Goal: Transaction & Acquisition: Purchase product/service

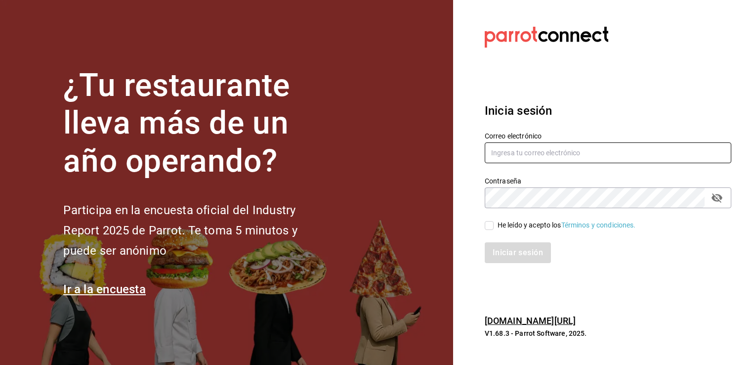
type input "rama6904@hotmail.com"
click at [488, 227] on input "He leído y acepto los Términos y condiciones." at bounding box center [489, 225] width 9 height 9
checkbox input "true"
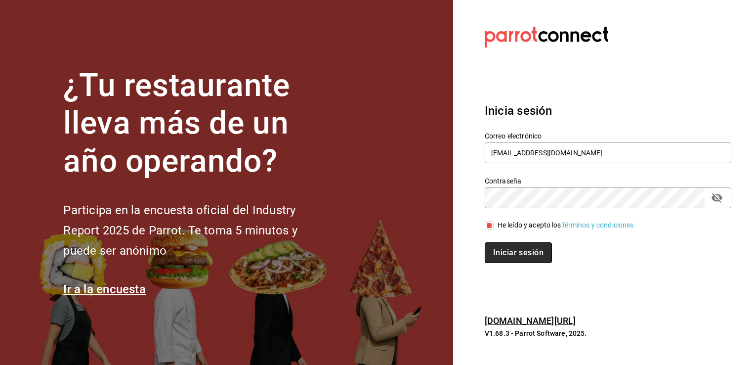
click at [504, 252] on button "Iniciar sesión" at bounding box center [518, 252] width 67 height 21
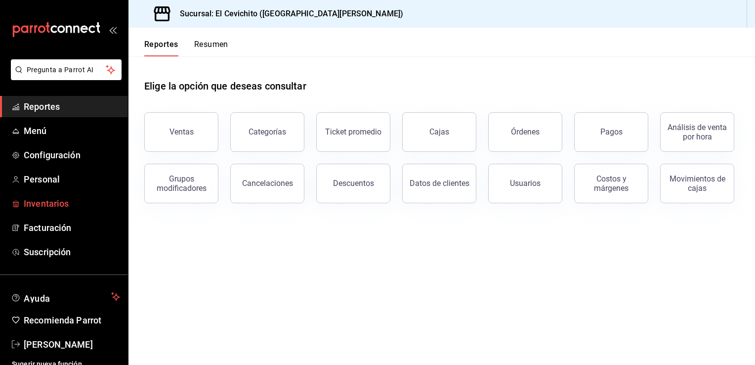
click at [63, 204] on span "Inventarios" at bounding box center [72, 203] width 96 height 13
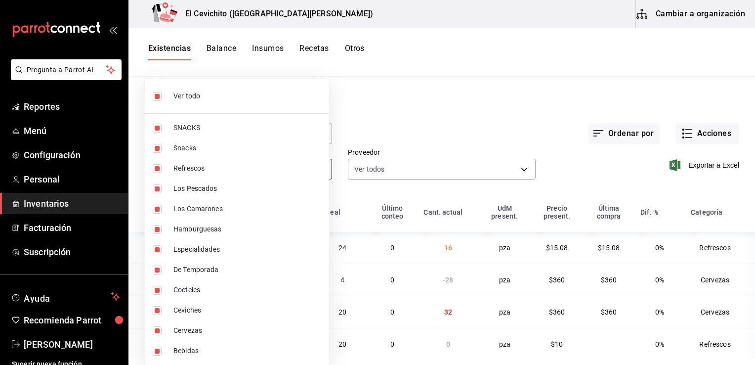
click at [318, 172] on body "Pregunta a Parrot AI Reportes Menú Configuración Personal Inventarios Facturaci…" at bounding box center [377, 179] width 755 height 358
click at [158, 98] on input "checkbox" at bounding box center [157, 96] width 9 height 9
checkbox input "false"
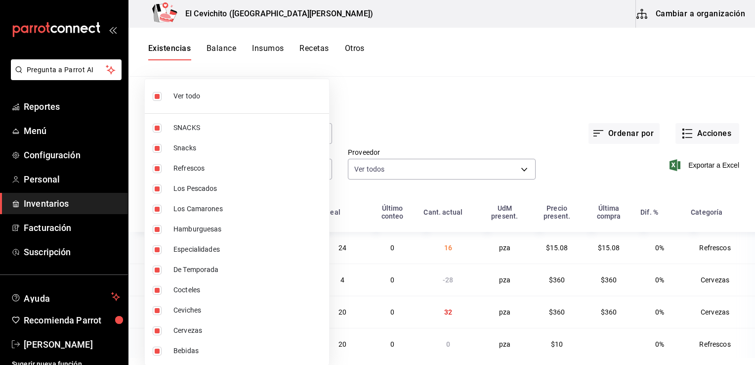
checkbox input "false"
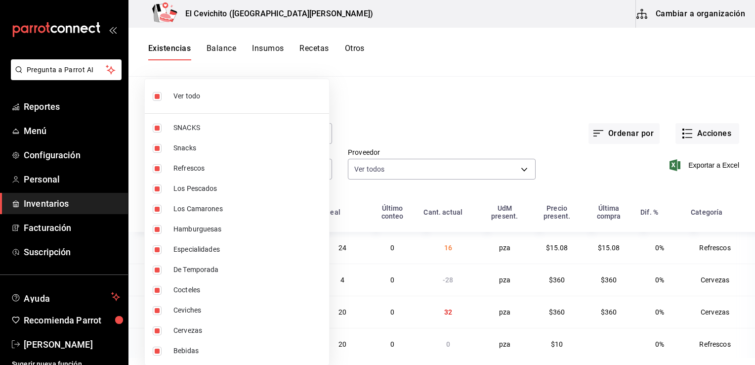
checkbox input "false"
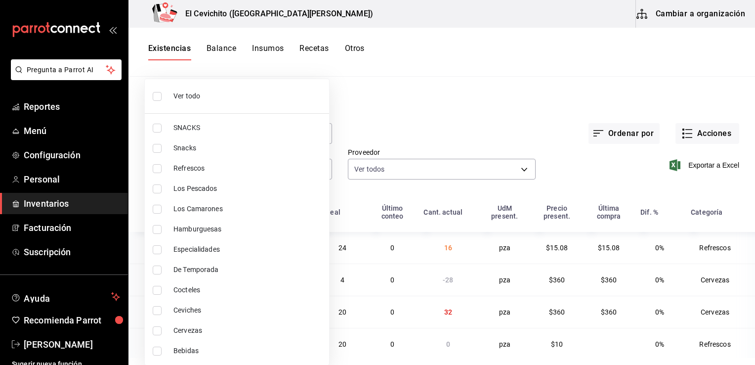
click at [467, 99] on div at bounding box center [377, 182] width 755 height 365
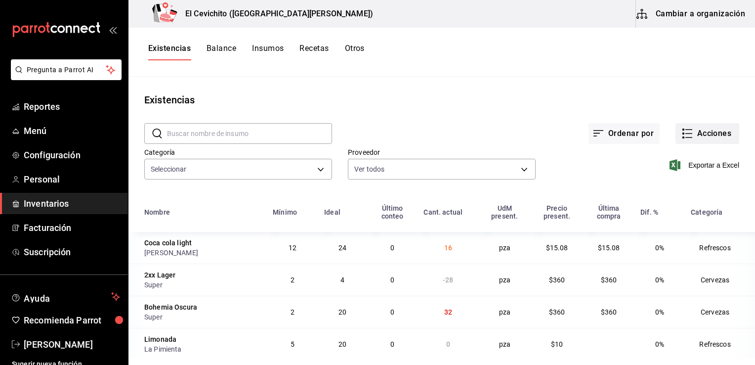
click at [714, 138] on button "Acciones" at bounding box center [707, 133] width 64 height 21
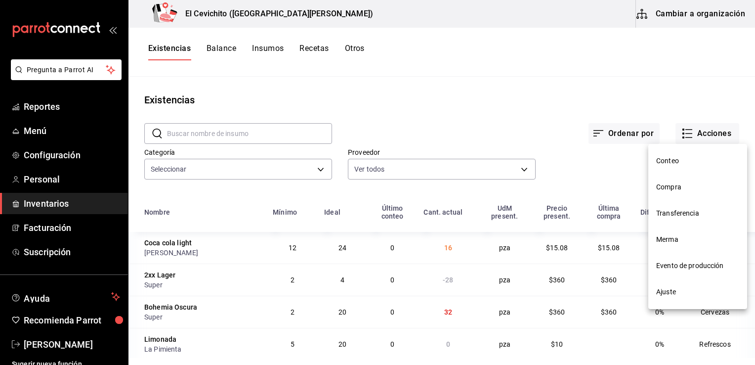
click at [686, 183] on span "Compra" at bounding box center [697, 187] width 83 height 10
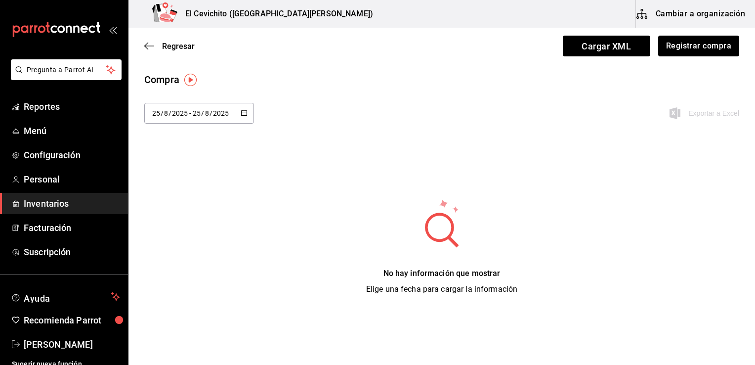
click at [244, 110] on icon "button" at bounding box center [244, 112] width 7 height 7
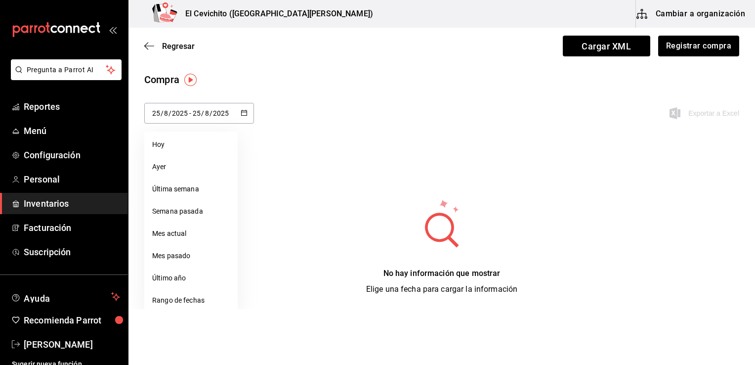
click at [241, 114] on icon "button" at bounding box center [244, 112] width 7 height 7
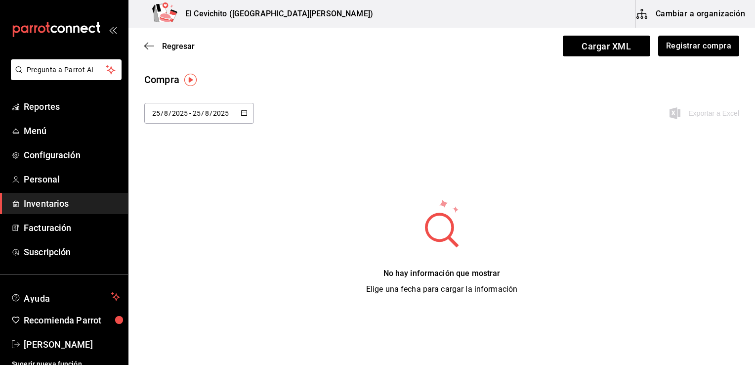
click at [178, 113] on input "2025" at bounding box center [179, 113] width 17 height 8
click at [161, 114] on span "/" at bounding box center [162, 113] width 3 height 8
click at [286, 163] on div "Compra 2025-08-25 25 / 8 / 2025 - 2025-08-25 25 / 8 / 2025 agosto de 2025 lun m…" at bounding box center [441, 183] width 626 height 223
click at [244, 114] on icon "button" at bounding box center [244, 112] width 7 height 7
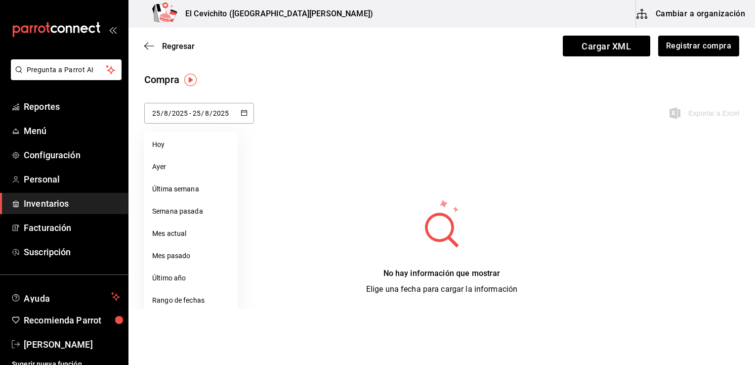
click at [244, 114] on icon "button" at bounding box center [244, 112] width 7 height 7
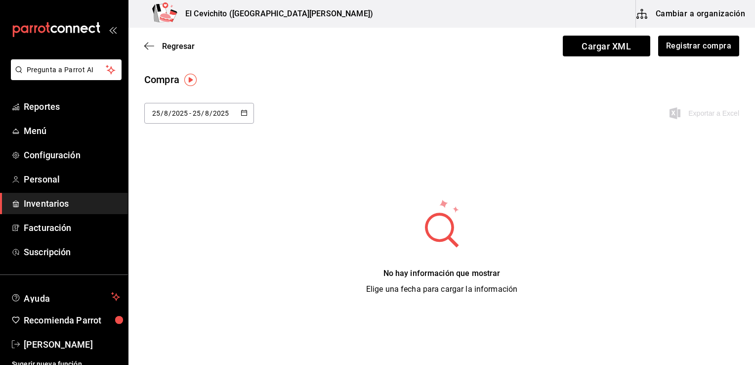
click at [244, 114] on icon "button" at bounding box center [244, 112] width 7 height 7
click at [269, 169] on div "Compra 2025-08-25 25 / 8 / 2025 - 2025-08-25 25 / 8 / 2025 agosto de 2025 lun m…" at bounding box center [441, 183] width 626 height 223
click at [196, 111] on input "25" at bounding box center [196, 113] width 9 height 8
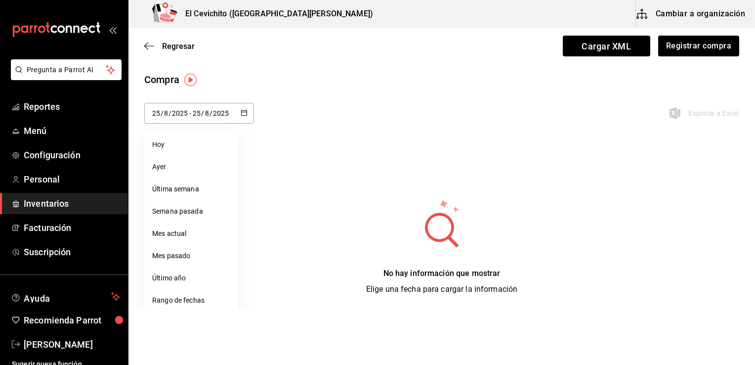
click at [196, 111] on input "25" at bounding box center [196, 113] width 9 height 8
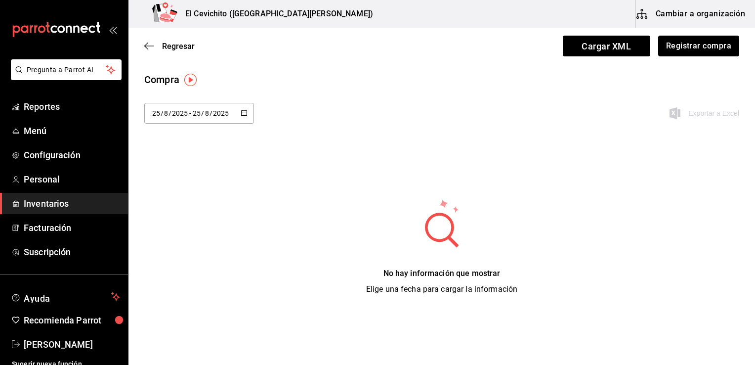
click at [275, 104] on div "2025-08-25 25 / 8 / 2025 - 2025-08-25 25 / 8 / 2025 agosto de 2025 lun mar mié …" at bounding box center [441, 119] width 626 height 33
click at [155, 111] on input "25" at bounding box center [156, 113] width 9 height 8
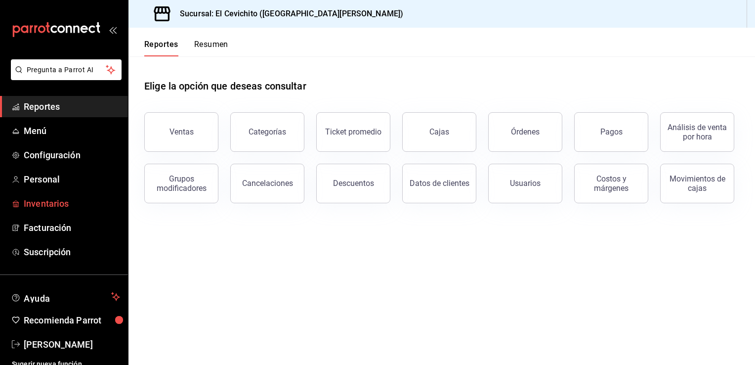
click at [59, 203] on span "Inventarios" at bounding box center [72, 203] width 96 height 13
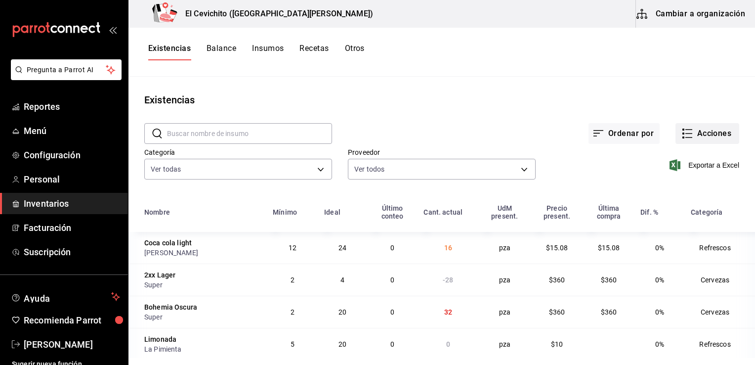
click at [712, 132] on button "Acciones" at bounding box center [707, 133] width 64 height 21
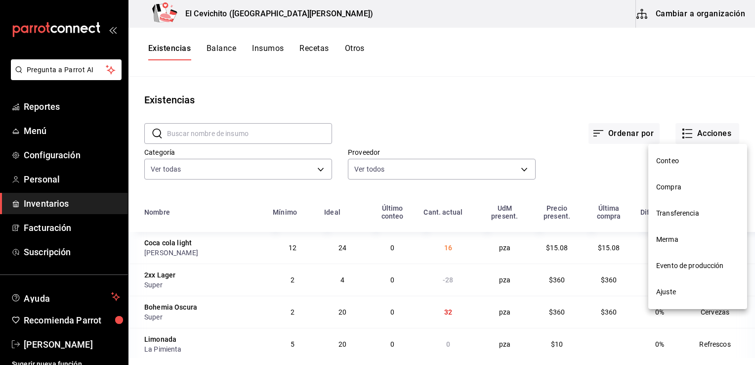
click at [681, 184] on span "Compra" at bounding box center [697, 187] width 83 height 10
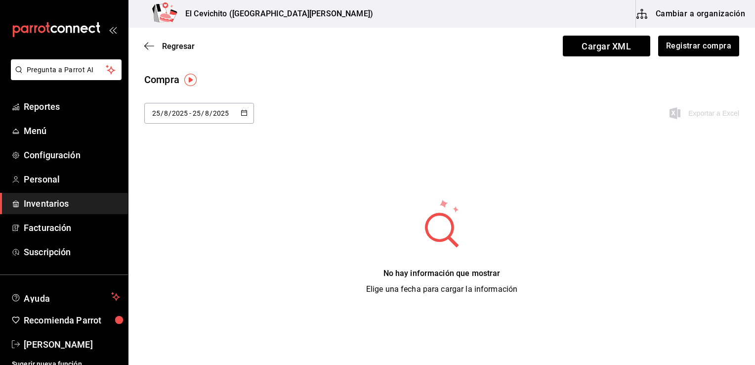
click at [243, 114] on icon "button" at bounding box center [244, 112] width 7 height 7
click at [241, 113] on \(Stroke\) "button" at bounding box center [244, 112] width 6 height 5
click at [158, 114] on input "25" at bounding box center [156, 113] width 9 height 8
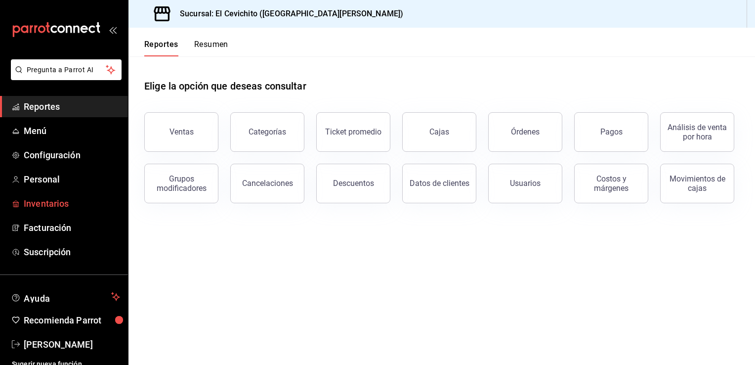
click at [56, 203] on span "Inventarios" at bounding box center [72, 203] width 96 height 13
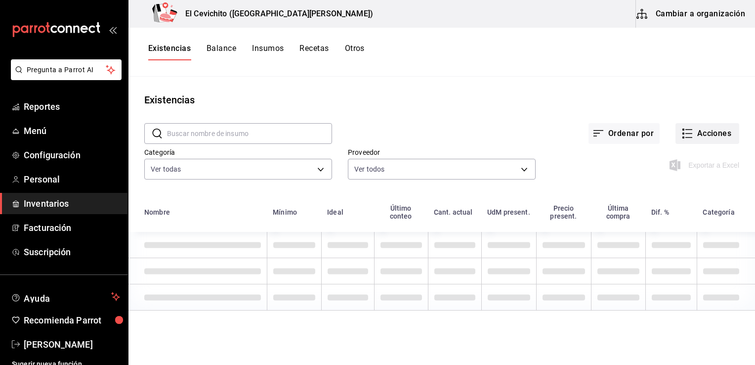
click at [713, 131] on button "Acciones" at bounding box center [707, 133] width 64 height 21
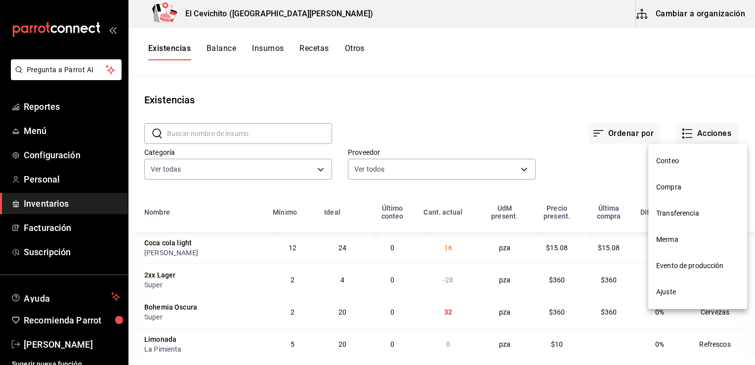
click at [686, 185] on span "Compra" at bounding box center [697, 187] width 83 height 10
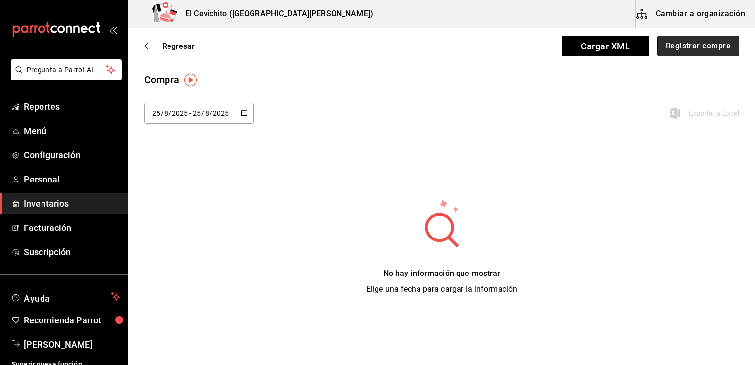
click at [674, 46] on button "Registrar compra" at bounding box center [698, 46] width 82 height 21
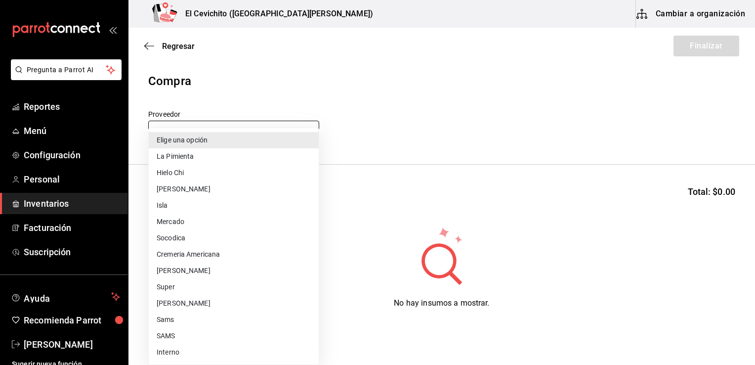
click at [306, 131] on body "Pregunta a Parrot AI Reportes Menú Configuración Personal Inventarios Facturaci…" at bounding box center [377, 154] width 755 height 309
click at [528, 43] on div at bounding box center [377, 182] width 755 height 365
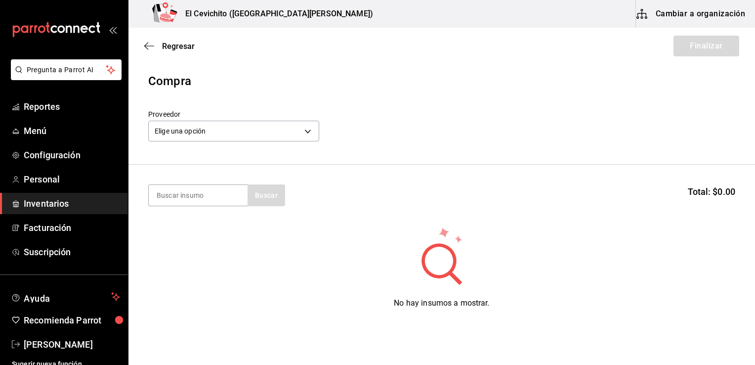
click at [263, 199] on div "Buscar" at bounding box center [216, 195] width 137 height 22
click at [204, 193] on input at bounding box center [198, 195] width 99 height 21
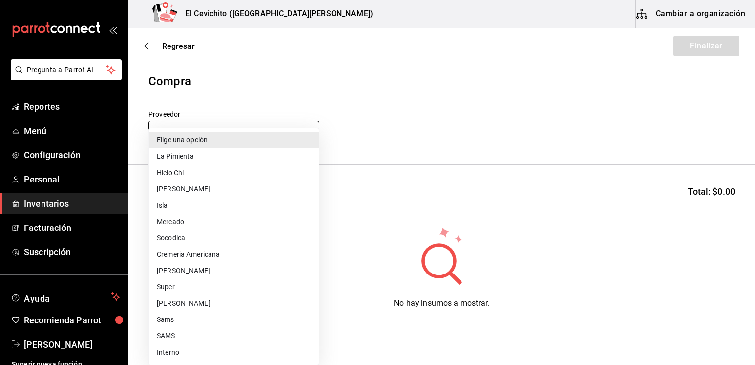
click at [307, 131] on body "Pregunta a Parrot AI Reportes Menú Configuración Personal Inventarios Facturaci…" at bounding box center [377, 154] width 755 height 309
click at [339, 74] on div at bounding box center [377, 182] width 755 height 365
click at [310, 136] on body "Pregunta a Parrot AI Reportes Menú Configuración Personal Inventarios Facturaci…" at bounding box center [377, 154] width 755 height 309
click at [410, 102] on div at bounding box center [377, 182] width 755 height 365
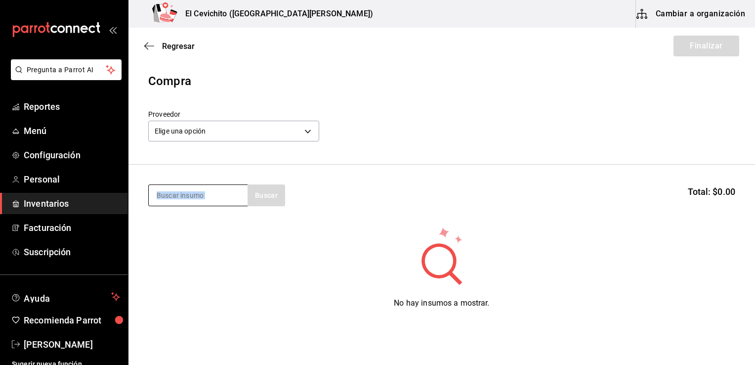
drag, startPoint x: 266, startPoint y: 190, endPoint x: 214, endPoint y: 197, distance: 52.9
click at [214, 197] on div "Buscar" at bounding box center [216, 195] width 137 height 22
click at [214, 197] on input at bounding box center [198, 195] width 99 height 21
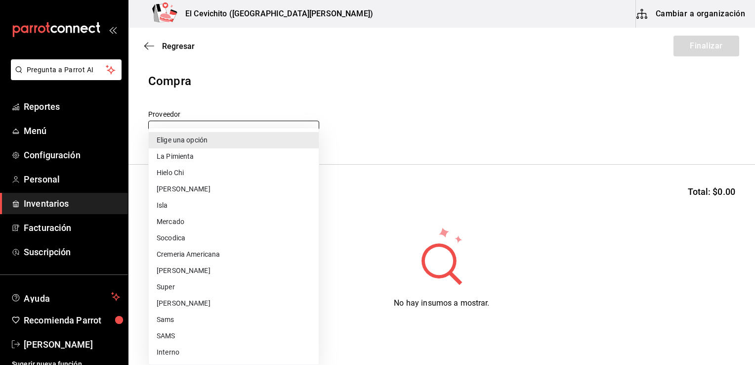
click at [308, 126] on body "Pregunta a Parrot AI Reportes Menú Configuración Personal Inventarios Facturaci…" at bounding box center [377, 154] width 755 height 309
click at [221, 272] on li "[PERSON_NAME]" at bounding box center [234, 270] width 170 height 16
type input "17f5fea7-65cf-4606-9fac-9278ae7ae19a"
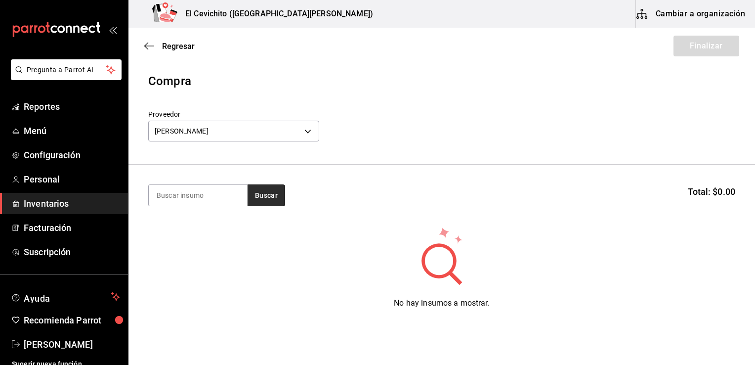
click at [266, 193] on button "Buscar" at bounding box center [267, 195] width 38 height 22
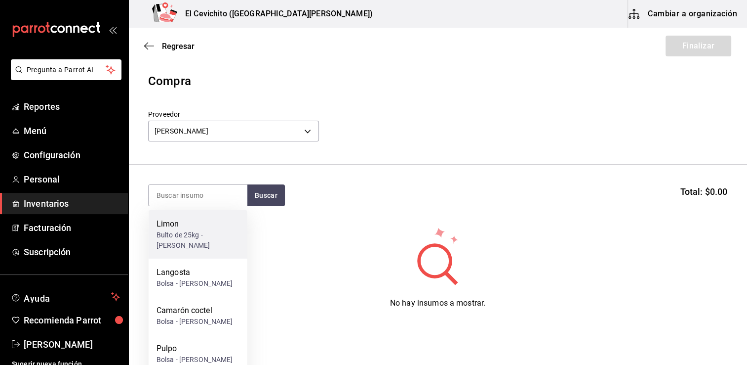
click at [204, 228] on div "Limon" at bounding box center [198, 224] width 83 height 12
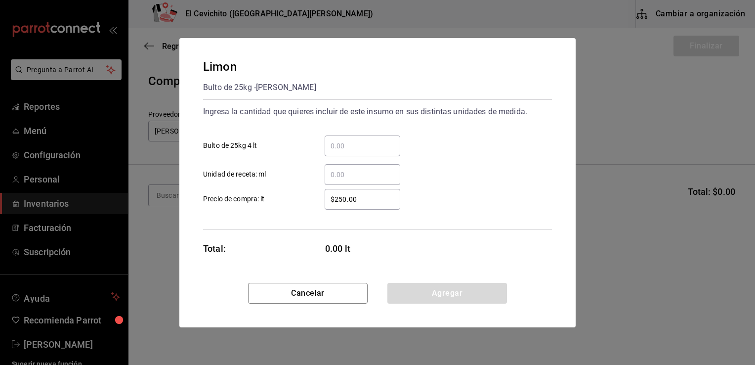
click at [452, 5] on div "Limon Bulto de 25kg - [PERSON_NAME] Ingresa la cantidad que quieres incluir de …" at bounding box center [377, 182] width 755 height 365
click at [303, 294] on button "Cancelar" at bounding box center [308, 293] width 120 height 21
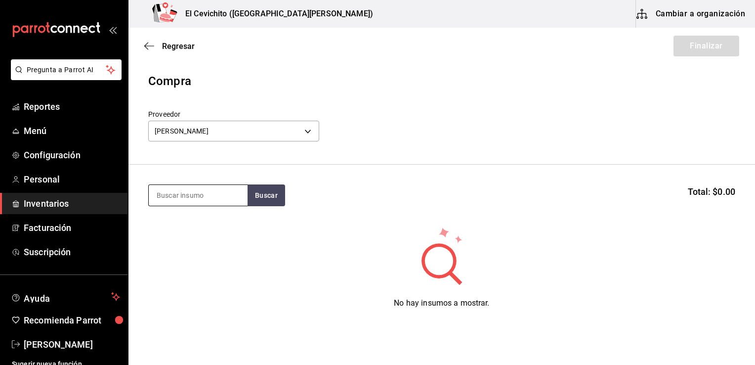
click at [218, 201] on input at bounding box center [198, 195] width 99 height 21
click at [261, 192] on button "Buscar" at bounding box center [267, 195] width 38 height 22
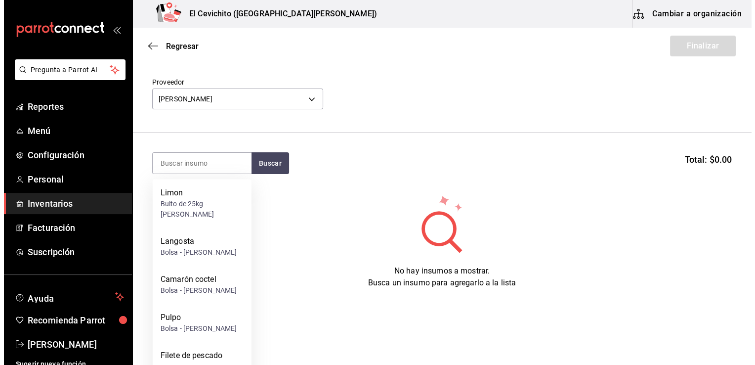
scroll to position [43, 0]
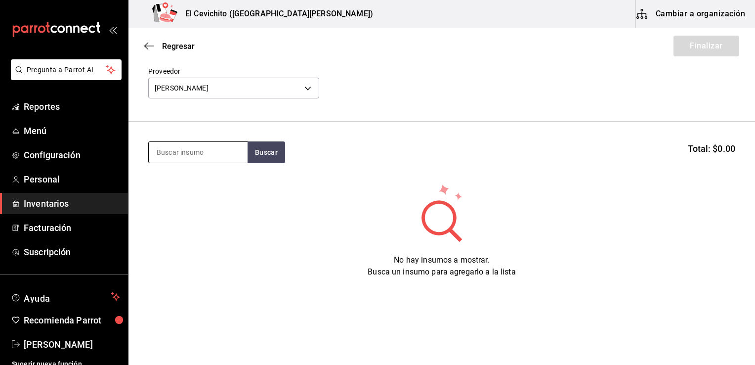
click at [233, 149] on input at bounding box center [198, 152] width 99 height 21
type input "camar"
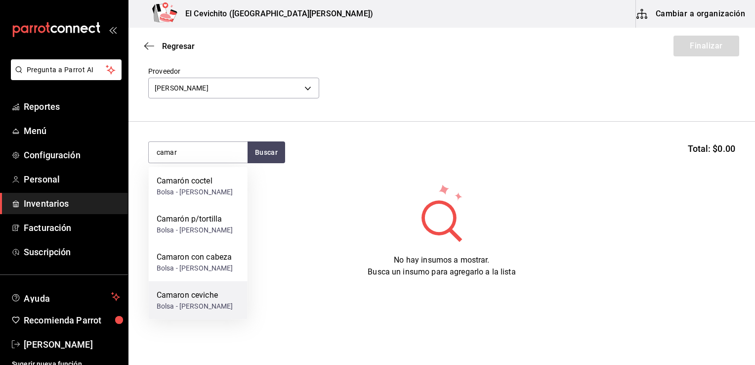
click at [200, 311] on div "Bolsa - [PERSON_NAME]" at bounding box center [195, 306] width 77 height 10
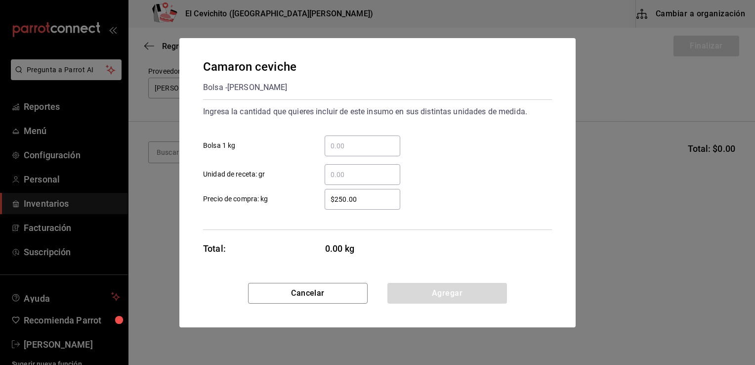
click at [340, 147] on input "​ Bolsa 1 kg" at bounding box center [363, 146] width 76 height 12
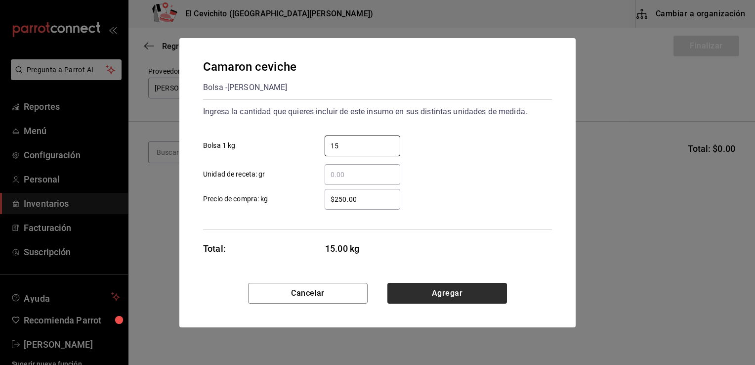
type input "15"
click at [413, 293] on button "Agregar" at bounding box center [447, 293] width 120 height 21
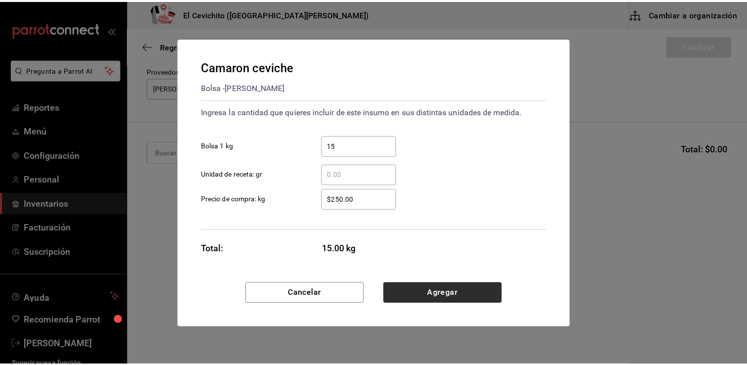
scroll to position [0, 0]
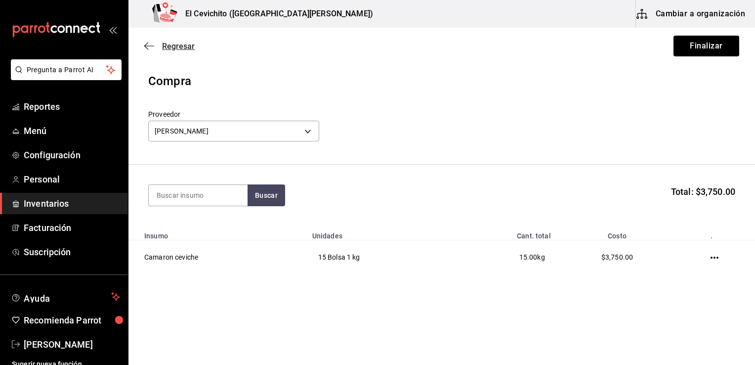
click at [149, 47] on icon "button" at bounding box center [149, 45] width 10 height 9
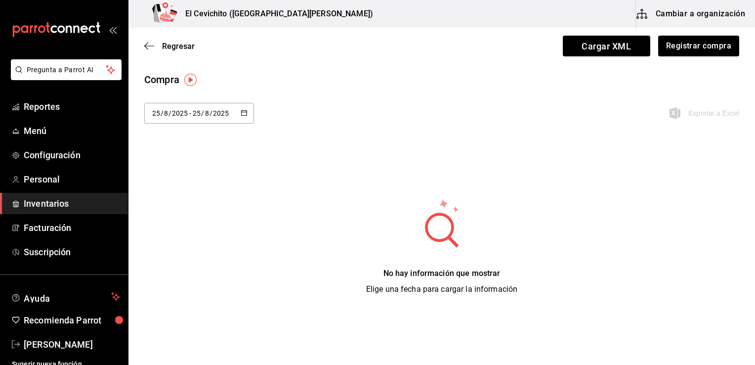
click at [157, 114] on input "25" at bounding box center [156, 113] width 9 height 8
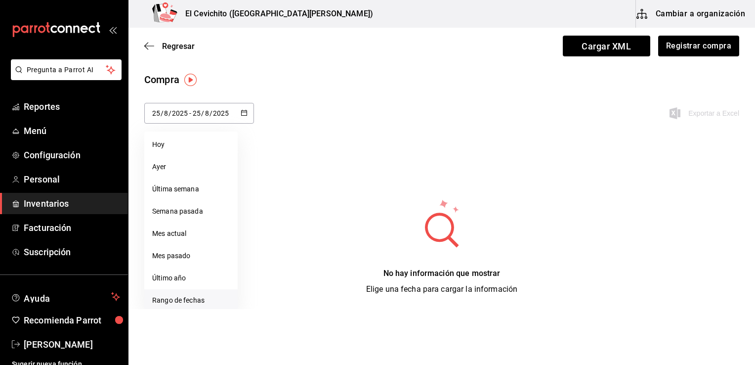
click at [203, 298] on li "Rango de fechas" at bounding box center [190, 300] width 93 height 22
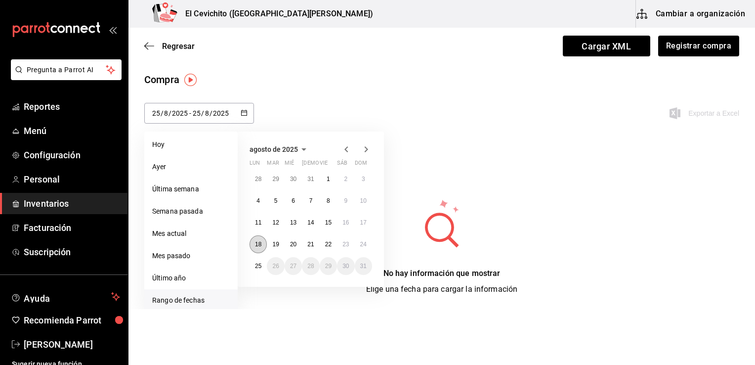
click at [258, 244] on abbr "18" at bounding box center [258, 244] width 6 height 7
type input "[DATE]"
type input "18"
type input "[DATE]"
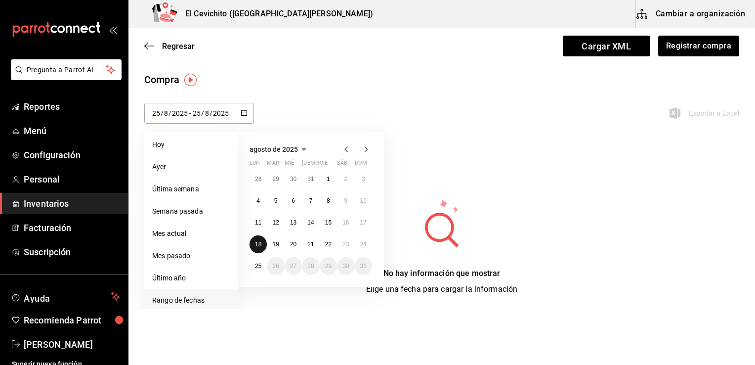
type input "18"
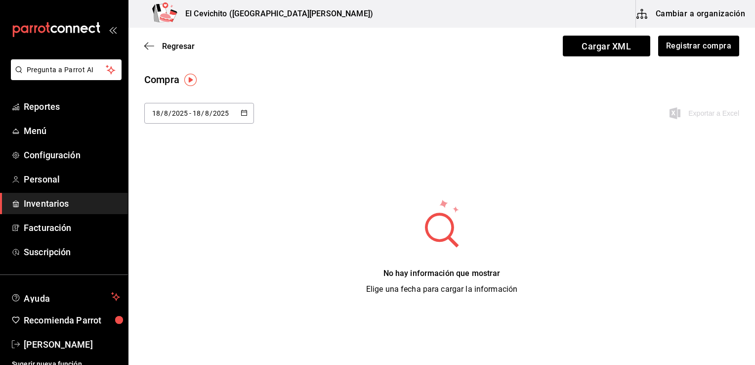
click at [258, 244] on div "No hay información que mostrar Elige una fecha para cargar la información" at bounding box center [441, 246] width 626 height 97
click at [702, 49] on button "Registrar compra" at bounding box center [698, 46] width 82 height 21
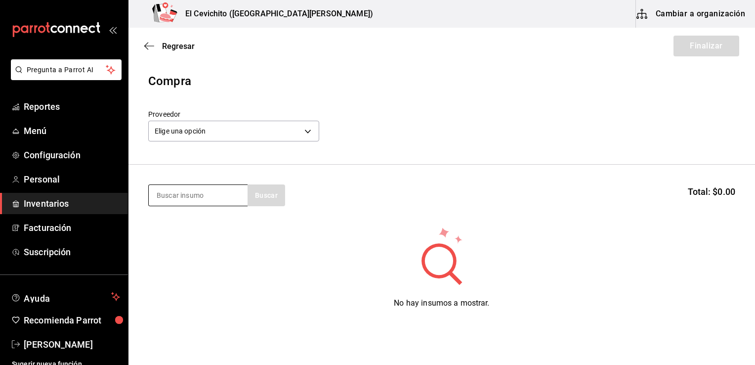
click at [203, 194] on input at bounding box center [198, 195] width 99 height 21
click at [309, 131] on body "Pregunta a Parrot AI Reportes Menú Configuración Personal Inventarios Facturaci…" at bounding box center [377, 154] width 755 height 309
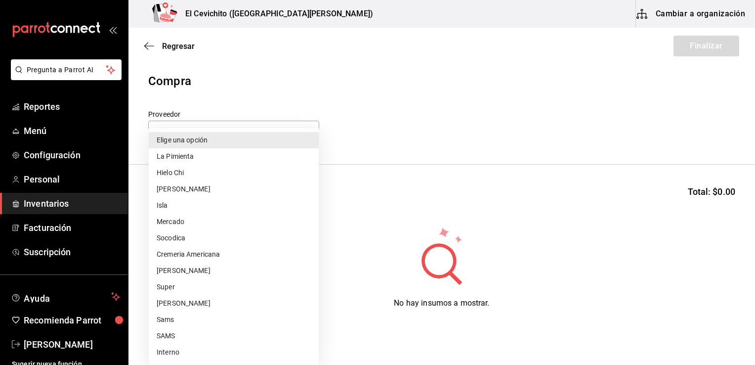
click at [240, 270] on li "[PERSON_NAME]" at bounding box center [234, 270] width 170 height 16
type input "17f5fea7-65cf-4606-9fac-9278ae7ae19a"
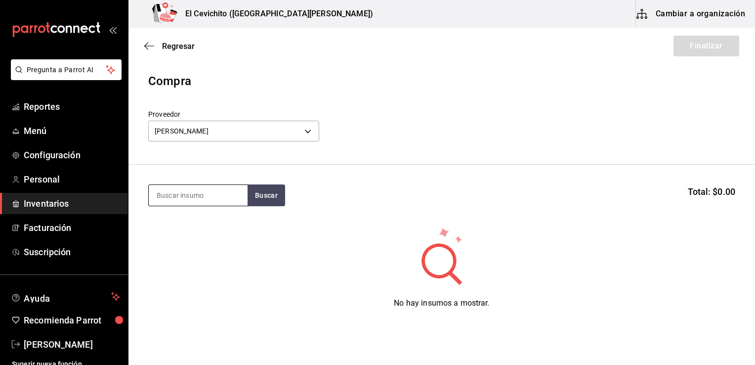
click at [201, 200] on input at bounding box center [198, 195] width 99 height 21
type input "cama"
click at [261, 197] on button "Buscar" at bounding box center [267, 195] width 38 height 22
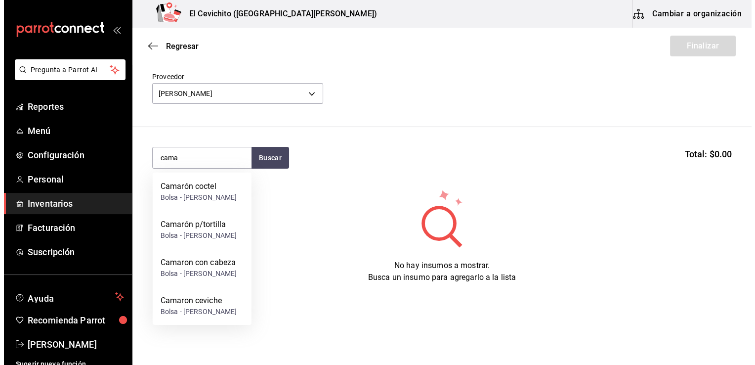
scroll to position [43, 0]
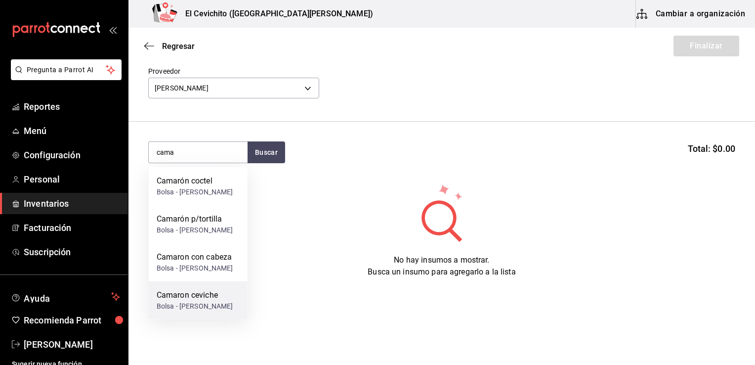
click at [208, 311] on div "Bolsa - [PERSON_NAME]" at bounding box center [195, 306] width 77 height 10
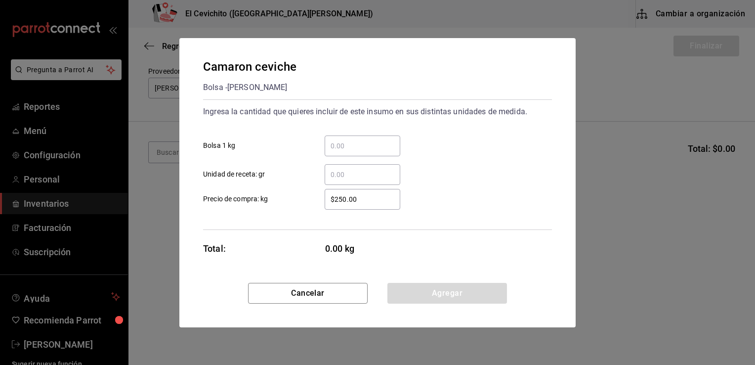
click at [339, 147] on input "​ Bolsa 1 kg" at bounding box center [363, 146] width 76 height 12
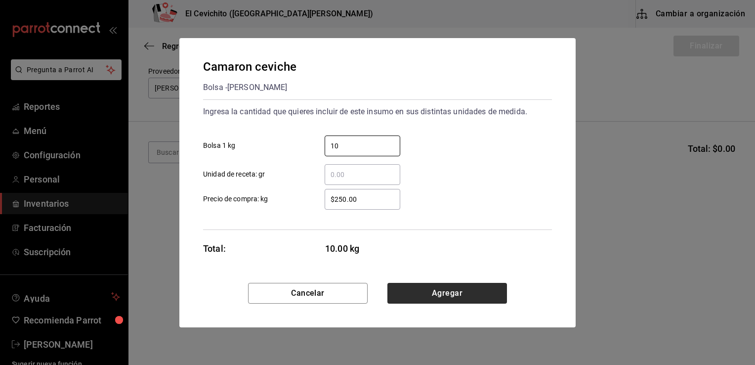
type input "10"
click at [405, 292] on button "Agregar" at bounding box center [447, 293] width 120 height 21
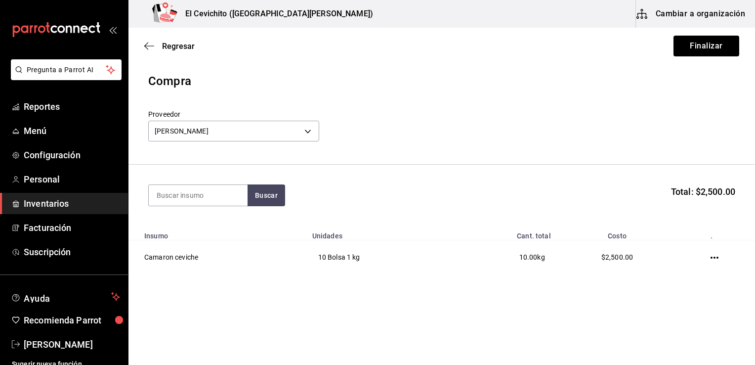
scroll to position [0, 0]
click at [213, 197] on input at bounding box center [198, 195] width 99 height 21
click at [214, 192] on input at bounding box center [198, 195] width 99 height 21
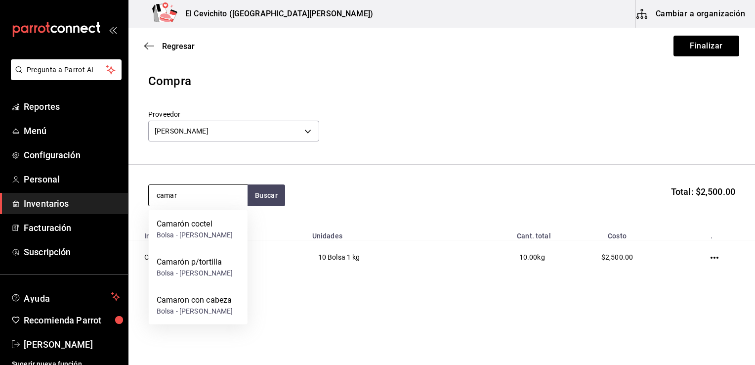
type input "cama"
click at [209, 306] on div "Camaron con cabeza" at bounding box center [195, 300] width 77 height 12
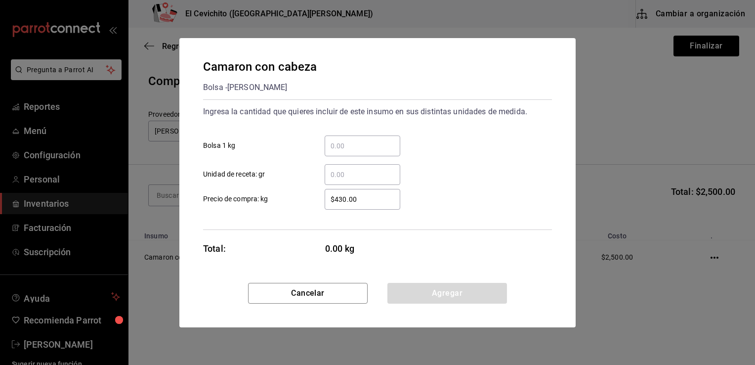
click at [336, 149] on input "​ Bolsa 1 kg" at bounding box center [363, 146] width 76 height 12
click at [327, 145] on input "​ Bolsa 1 kg" at bounding box center [363, 146] width 76 height 12
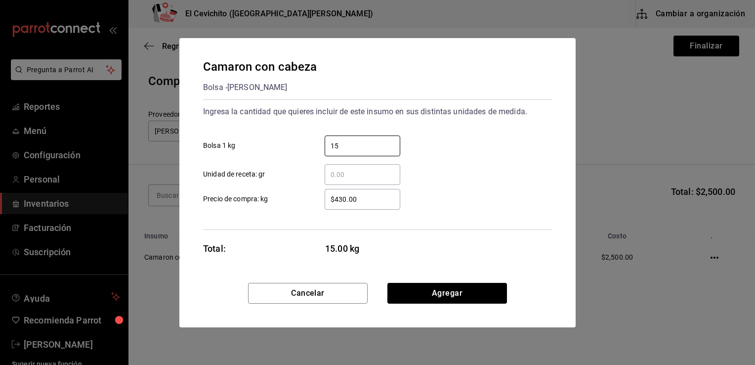
type input "15"
click at [342, 170] on input "​ Unidad de receta: gr" at bounding box center [363, 174] width 76 height 12
click at [350, 145] on input "15" at bounding box center [363, 146] width 76 height 12
click at [415, 290] on button "Agregar" at bounding box center [447, 293] width 120 height 21
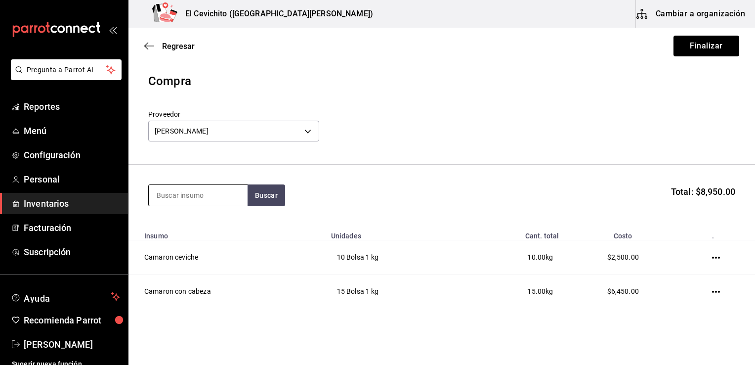
click at [229, 191] on input at bounding box center [198, 195] width 99 height 21
click at [192, 197] on input at bounding box center [198, 195] width 99 height 21
type input "cama"
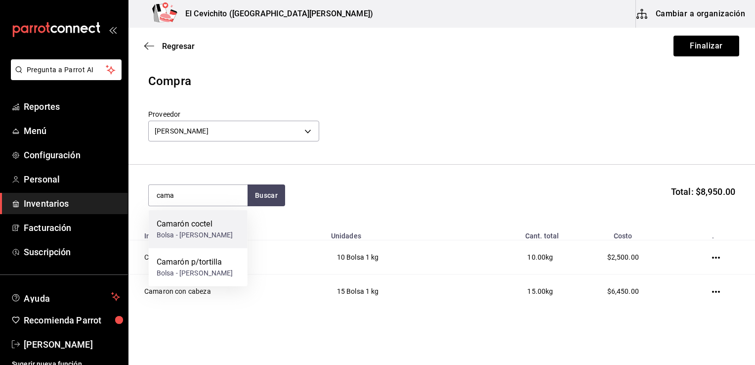
click at [188, 232] on div "Bolsa - [PERSON_NAME]" at bounding box center [195, 235] width 77 height 10
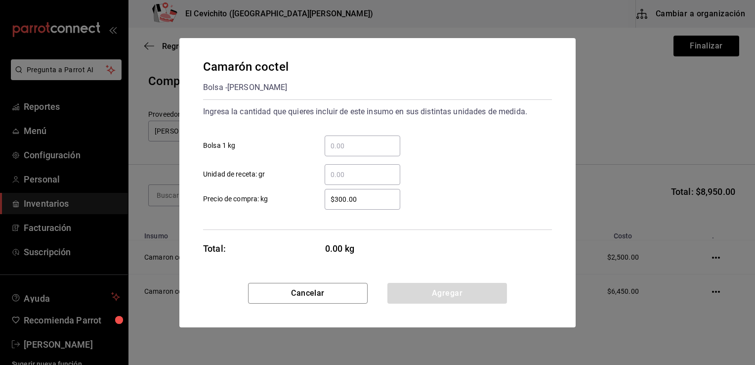
click at [348, 143] on input "​ Bolsa 1 kg" at bounding box center [363, 146] width 76 height 12
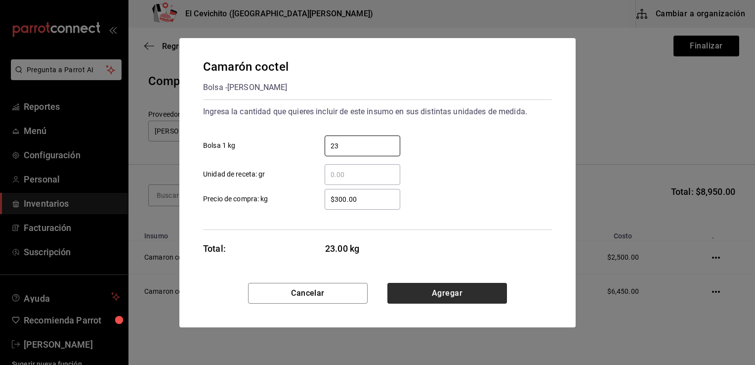
type input "23"
click at [410, 291] on button "Agregar" at bounding box center [447, 293] width 120 height 21
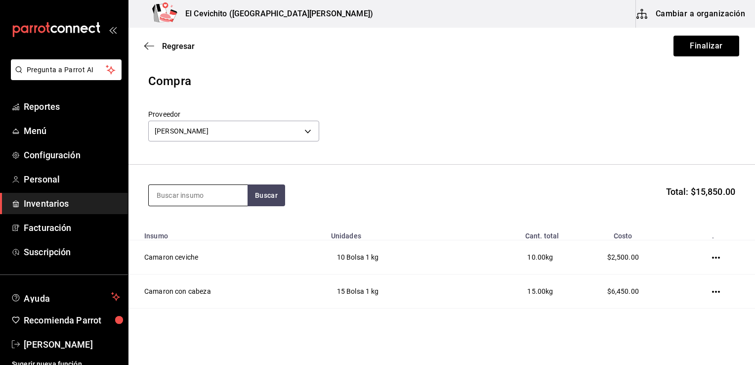
click at [219, 203] on input at bounding box center [198, 195] width 99 height 21
click at [201, 198] on input at bounding box center [198, 195] width 99 height 21
type input "mojarra"
click at [271, 198] on button "Buscar" at bounding box center [267, 195] width 38 height 22
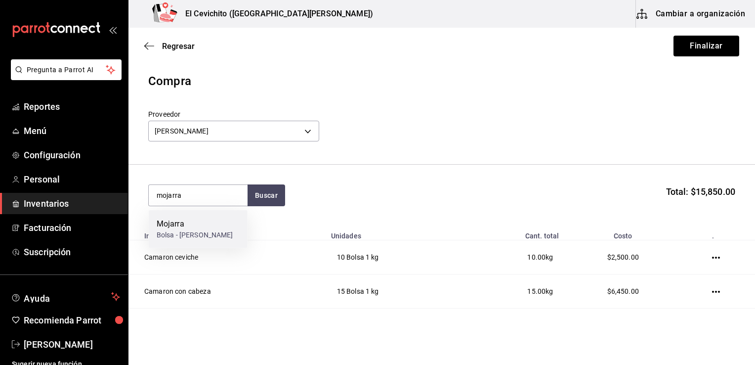
click at [182, 218] on div "Mojarra" at bounding box center [195, 224] width 77 height 12
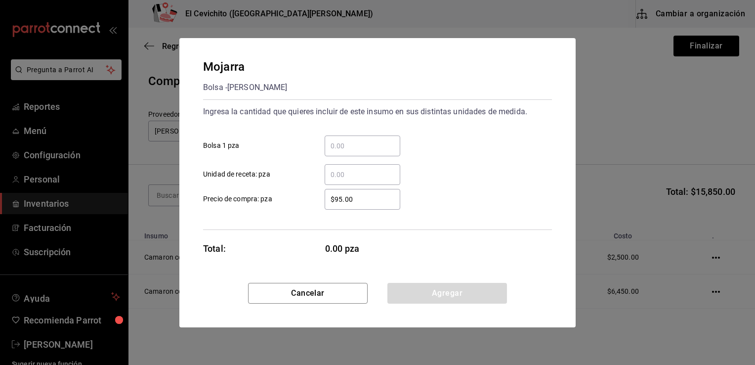
click at [333, 141] on input "​ Bolsa 1 pza" at bounding box center [363, 146] width 76 height 12
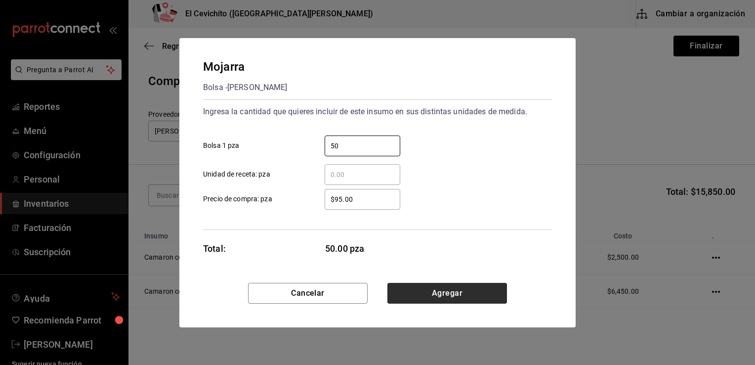
type input "50"
click at [425, 289] on button "Agregar" at bounding box center [447, 293] width 120 height 21
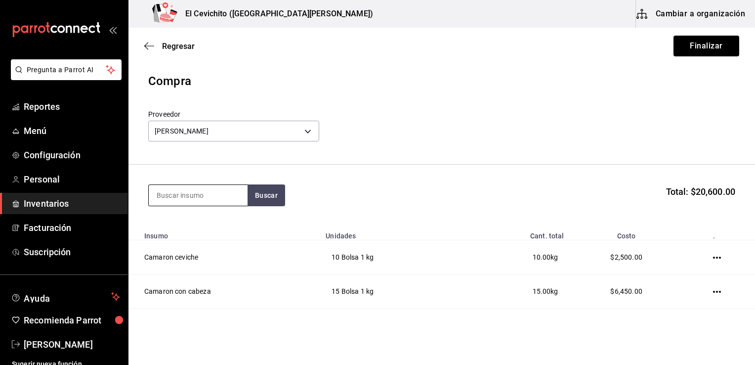
click at [199, 187] on input at bounding box center [198, 195] width 99 height 21
click at [171, 195] on input at bounding box center [198, 195] width 99 height 21
type input "filete"
click at [268, 198] on button "Buscar" at bounding box center [267, 195] width 38 height 22
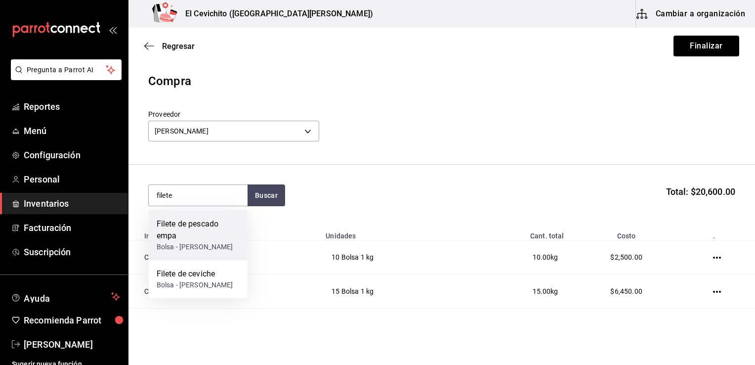
click at [207, 232] on div "Filete de pescado empa" at bounding box center [198, 230] width 83 height 24
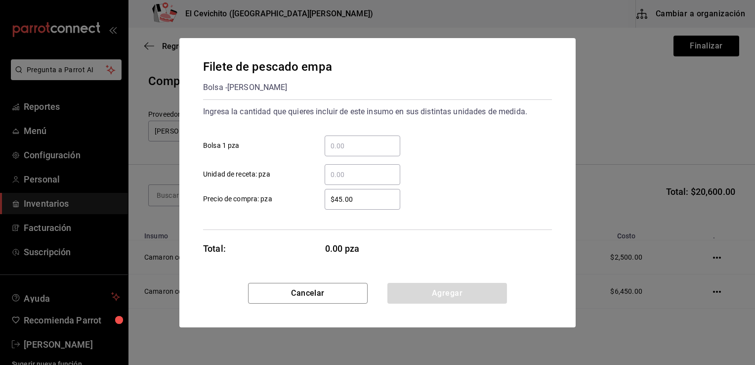
click at [340, 147] on input "​ Bolsa 1 pza" at bounding box center [363, 146] width 76 height 12
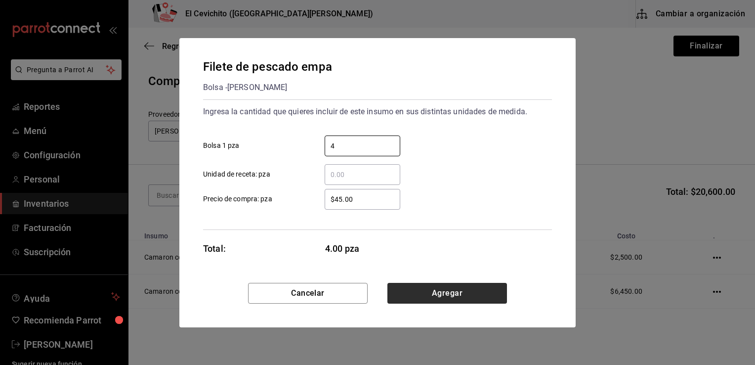
type input "4"
click at [430, 291] on button "Agregar" at bounding box center [447, 293] width 120 height 21
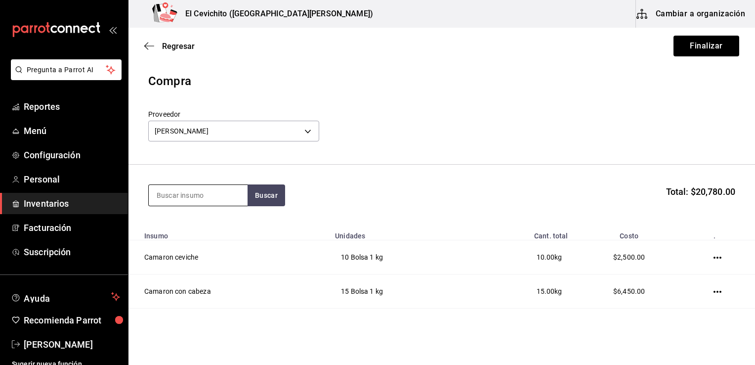
click at [213, 201] on input at bounding box center [198, 195] width 99 height 21
type input "cara"
click at [264, 198] on button "Buscar" at bounding box center [267, 195] width 38 height 22
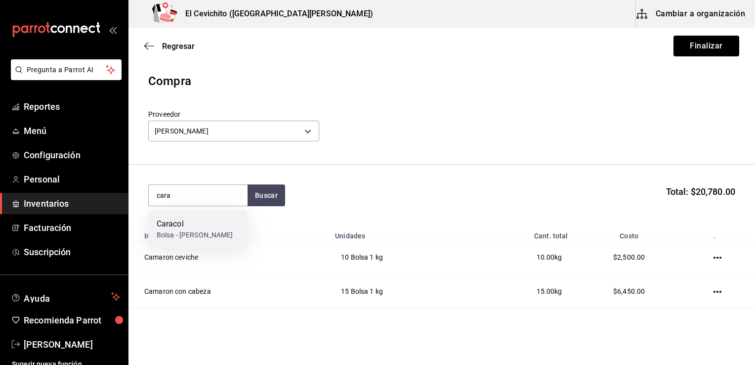
click at [182, 227] on div "Caracol" at bounding box center [195, 224] width 77 height 12
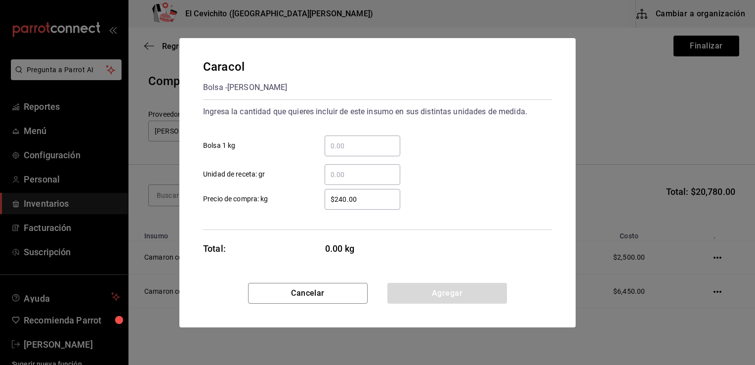
click at [336, 149] on input "​ Bolsa 1 kg" at bounding box center [363, 146] width 76 height 12
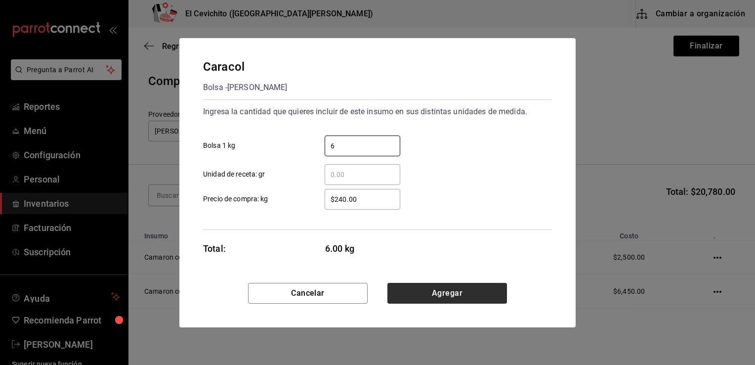
type input "6"
click at [434, 295] on button "Agregar" at bounding box center [447, 293] width 120 height 21
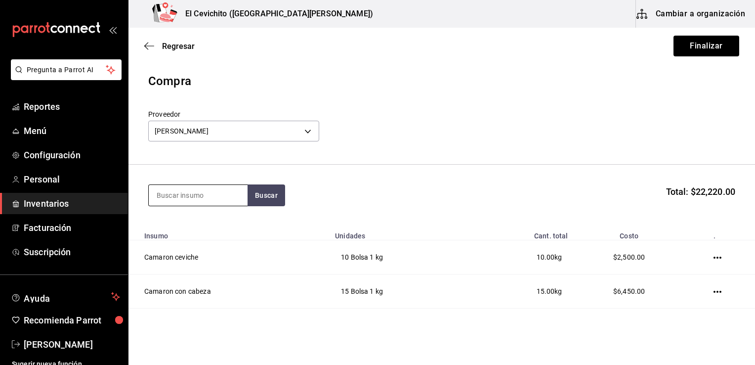
click at [201, 186] on input at bounding box center [198, 195] width 99 height 21
type input "osti"
click at [277, 191] on button "Buscar" at bounding box center [267, 195] width 38 height 22
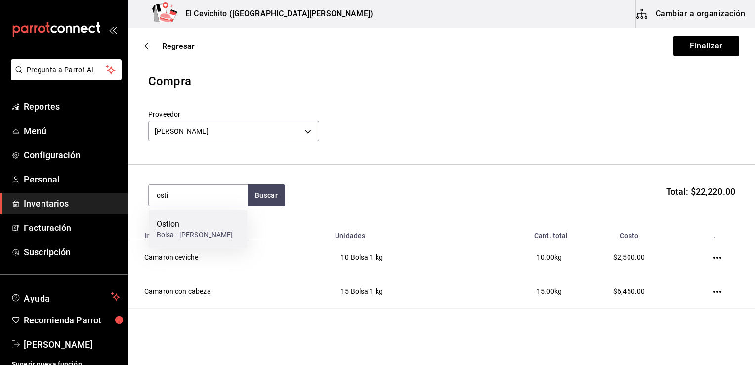
click at [197, 224] on div "Ostion" at bounding box center [195, 224] width 77 height 12
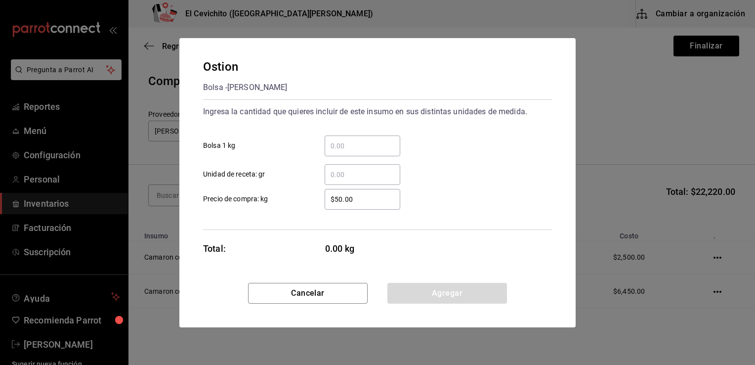
click at [332, 149] on input "​ Bolsa 1 kg" at bounding box center [363, 146] width 76 height 12
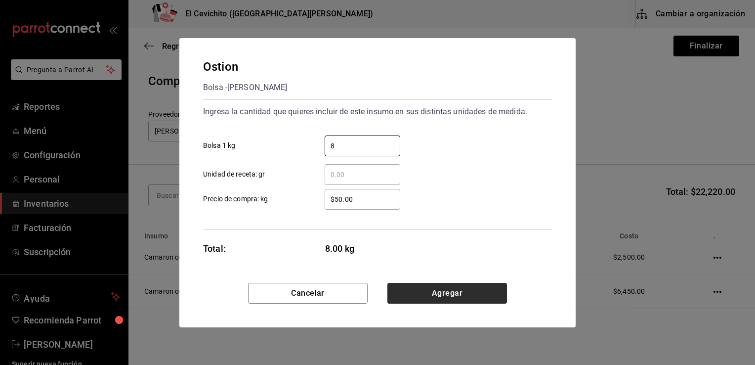
type input "8"
click at [431, 290] on button "Agregar" at bounding box center [447, 293] width 120 height 21
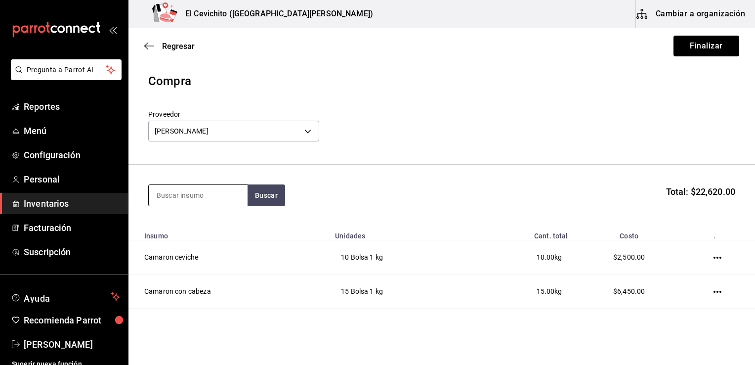
click at [209, 194] on input at bounding box center [198, 195] width 99 height 21
click at [164, 193] on input at bounding box center [198, 195] width 99 height 21
click at [164, 193] on input "f" at bounding box center [198, 195] width 99 height 21
click at [164, 193] on input "file" at bounding box center [198, 195] width 99 height 21
click at [269, 195] on button "Buscar" at bounding box center [267, 195] width 38 height 22
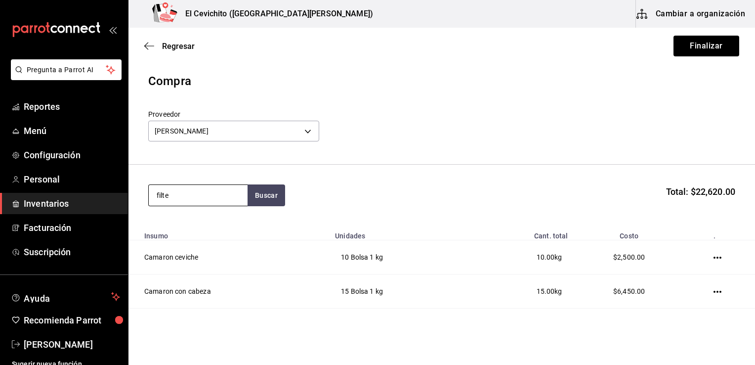
click at [198, 194] on input "filte" at bounding box center [198, 195] width 99 height 21
type input "filete"
click at [193, 226] on div "Filete de ceviche" at bounding box center [195, 224] width 77 height 12
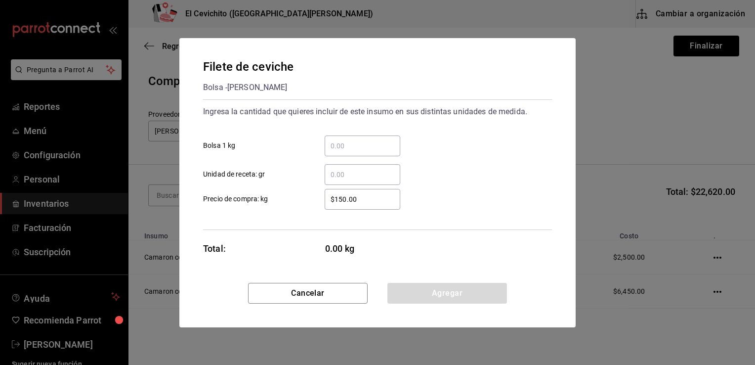
click at [343, 145] on input "​ Bolsa 1 kg" at bounding box center [363, 146] width 76 height 12
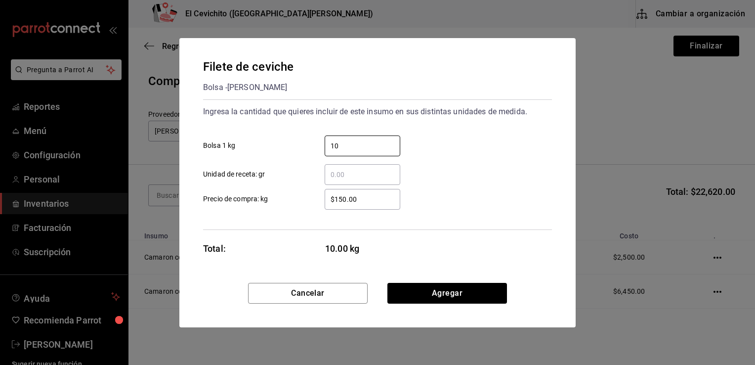
type input "10"
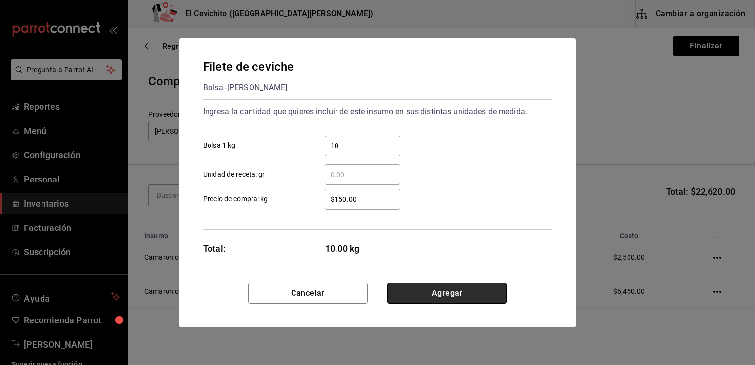
click at [422, 293] on button "Agregar" at bounding box center [447, 293] width 120 height 21
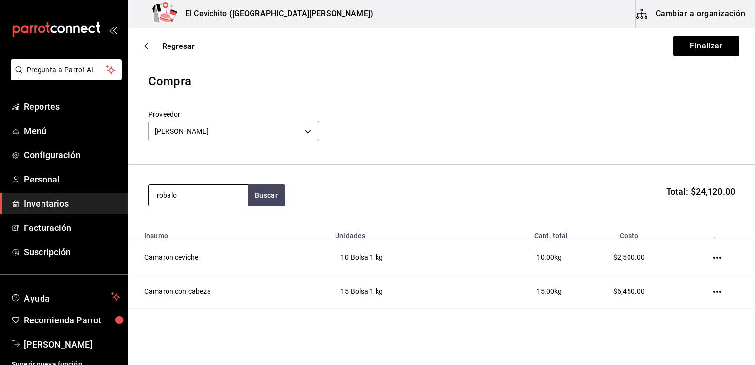
type input "robalo"
drag, startPoint x: 171, startPoint y: 239, endPoint x: 175, endPoint y: 221, distance: 18.7
click at [175, 221] on div "[PERSON_NAME] - [PERSON_NAME]" at bounding box center [195, 229] width 77 height 22
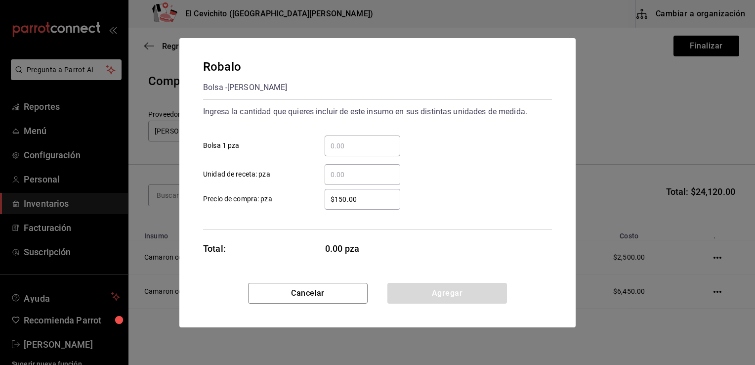
click at [175, 221] on div "Robalo Bolsa - [PERSON_NAME] Ingresa la cantidad que quieres incluir de este in…" at bounding box center [377, 182] width 755 height 365
click at [341, 151] on input "​ Bolsa 1 pza" at bounding box center [363, 146] width 76 height 12
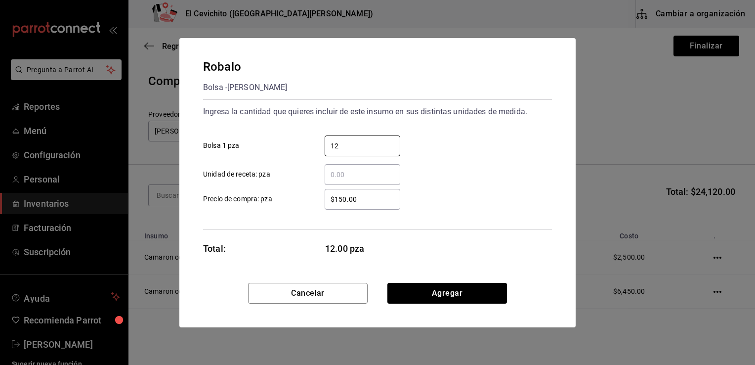
type input "12"
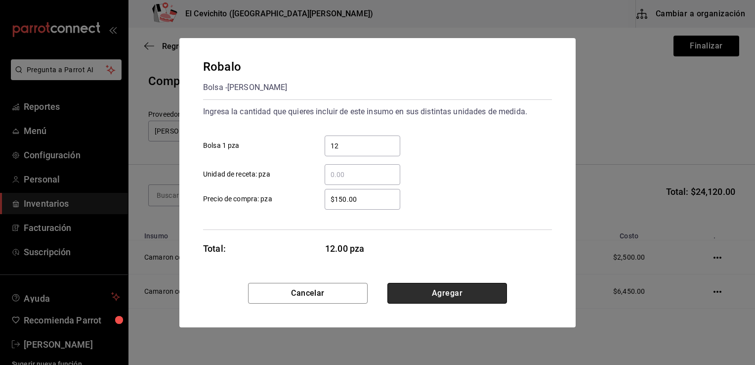
click at [417, 297] on button "Agregar" at bounding box center [447, 293] width 120 height 21
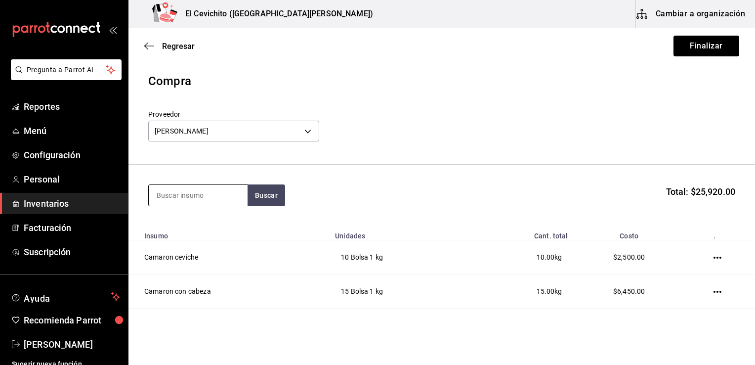
click at [190, 203] on input at bounding box center [198, 195] width 99 height 21
type input "pulpo"
click at [268, 203] on button "Buscar" at bounding box center [267, 195] width 38 height 22
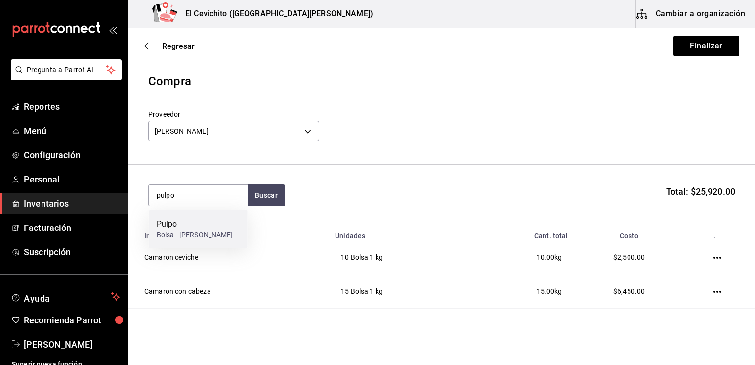
click at [176, 230] on div "Bolsa - [PERSON_NAME]" at bounding box center [195, 235] width 77 height 10
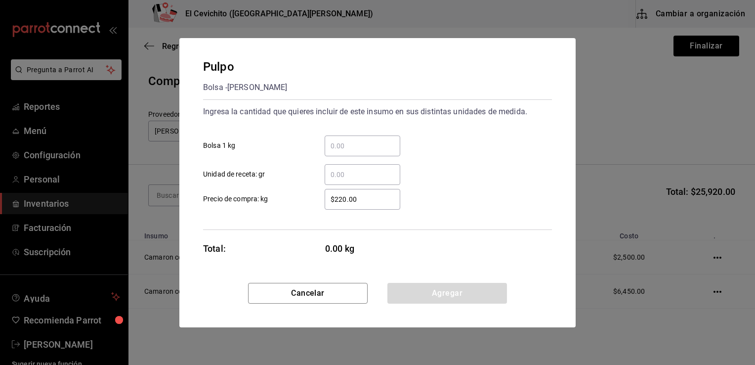
click at [354, 146] on input "​ Bolsa 1 kg" at bounding box center [363, 146] width 76 height 12
click at [362, 145] on input "​ Bolsa 1 kg" at bounding box center [363, 146] width 76 height 12
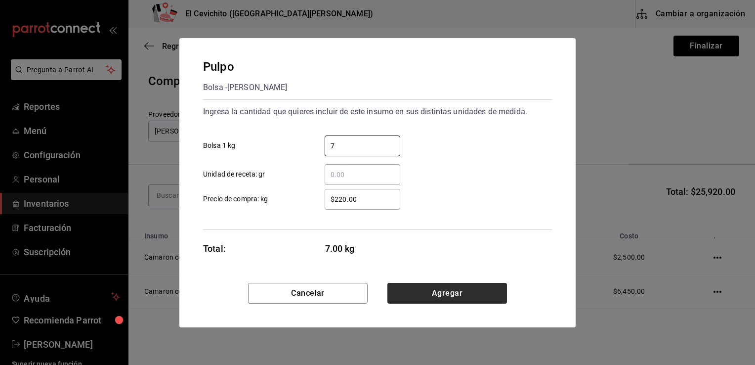
type input "7"
click at [423, 289] on button "Agregar" at bounding box center [447, 293] width 120 height 21
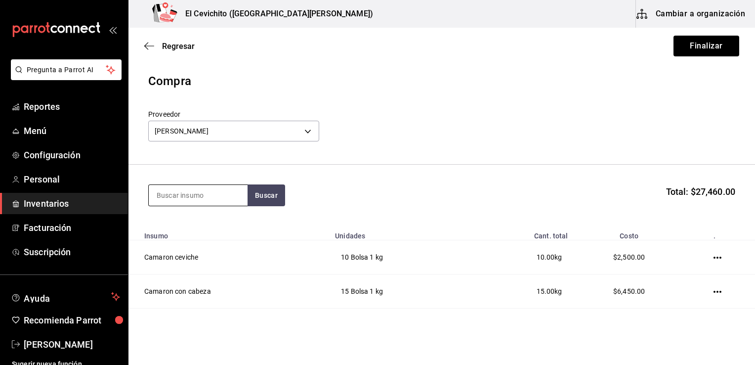
click at [207, 199] on input at bounding box center [198, 195] width 99 height 21
type input "manos"
click at [258, 195] on button "Buscar" at bounding box center [267, 195] width 38 height 22
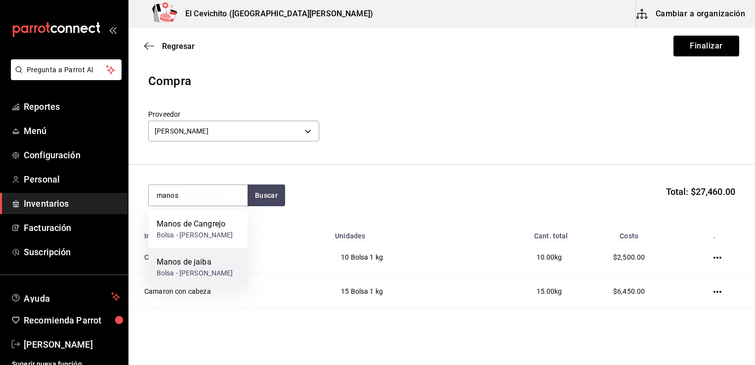
click at [203, 268] on div "Manos de jaiba" at bounding box center [195, 262] width 77 height 12
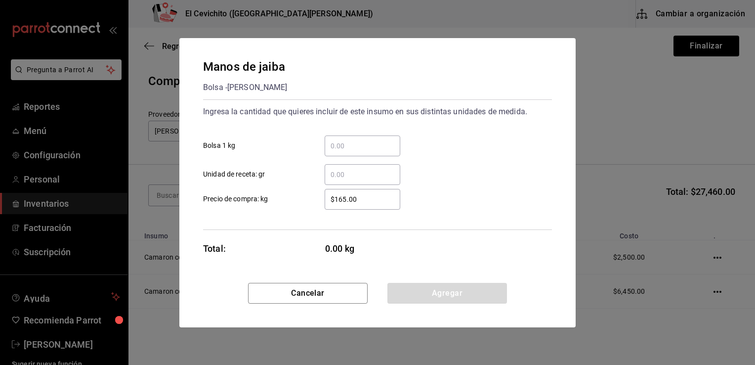
click at [340, 149] on input "​ Bolsa 1 kg" at bounding box center [363, 146] width 76 height 12
click at [359, 153] on div "​" at bounding box center [363, 145] width 76 height 21
click at [359, 152] on input "​ Bolsa 1 kg" at bounding box center [363, 146] width 76 height 12
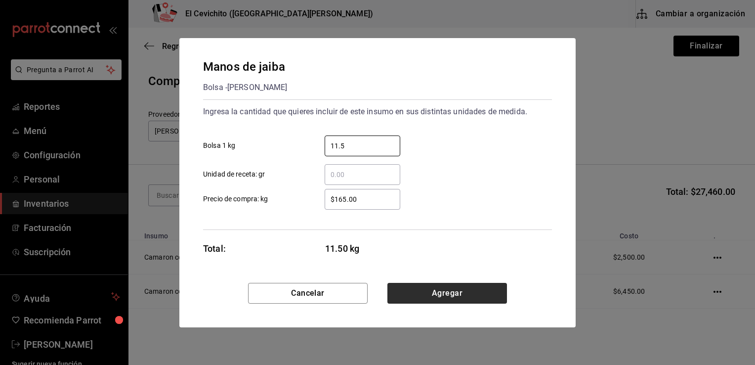
type input "11.5"
click at [412, 299] on button "Agregar" at bounding box center [447, 293] width 120 height 21
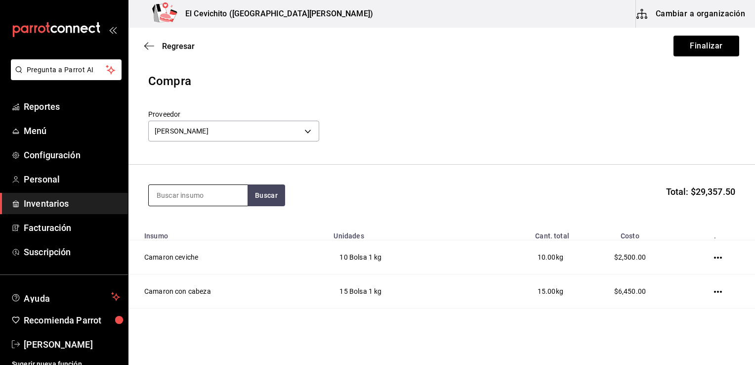
click at [236, 191] on input at bounding box center [198, 195] width 99 height 21
click at [206, 204] on input at bounding box center [198, 195] width 99 height 21
type input "manos"
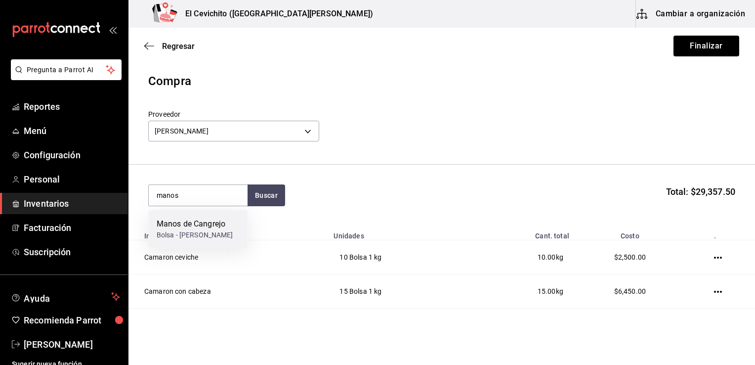
click at [209, 222] on div "Manos de Cangrejo" at bounding box center [195, 224] width 77 height 12
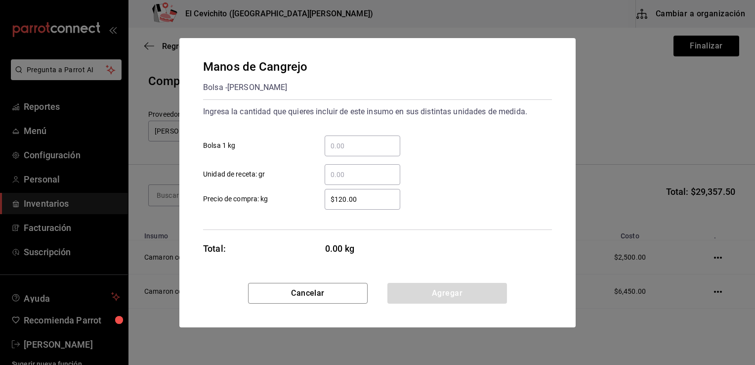
click at [344, 147] on input "​ Bolsa 1 kg" at bounding box center [363, 146] width 76 height 12
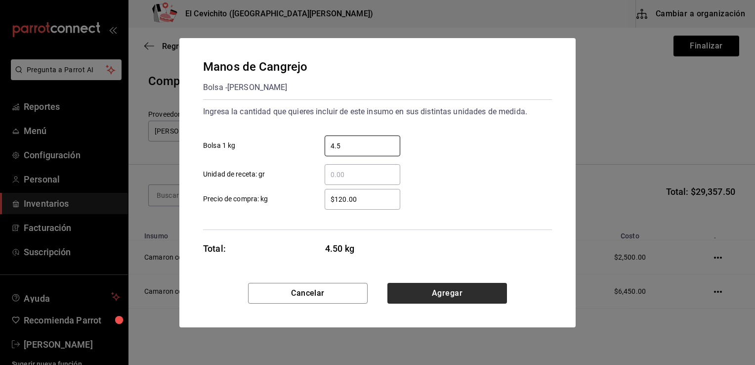
type input "4.5"
click at [414, 291] on button "Agregar" at bounding box center [447, 293] width 120 height 21
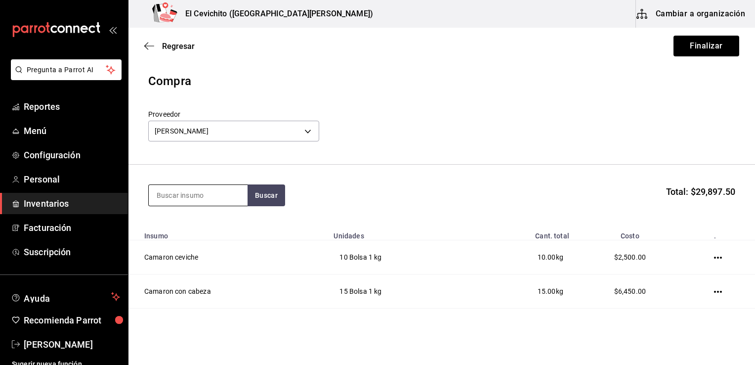
click at [216, 189] on input at bounding box center [198, 195] width 99 height 21
type input "cazon"
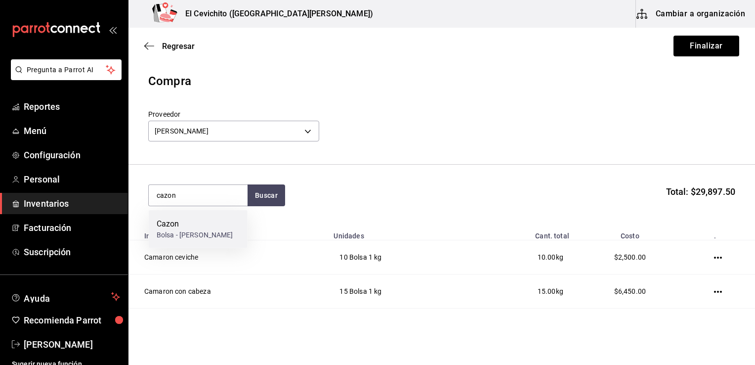
click at [190, 224] on div "Cazon" at bounding box center [195, 224] width 77 height 12
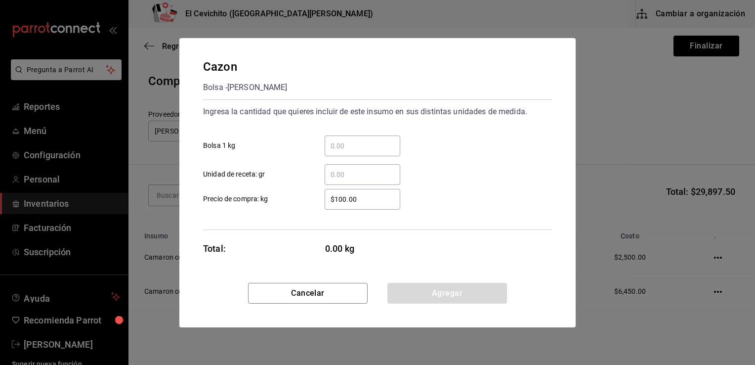
click at [336, 152] on div "​" at bounding box center [363, 145] width 76 height 21
click at [336, 152] on input "​ Bolsa 1 kg" at bounding box center [363, 146] width 76 height 12
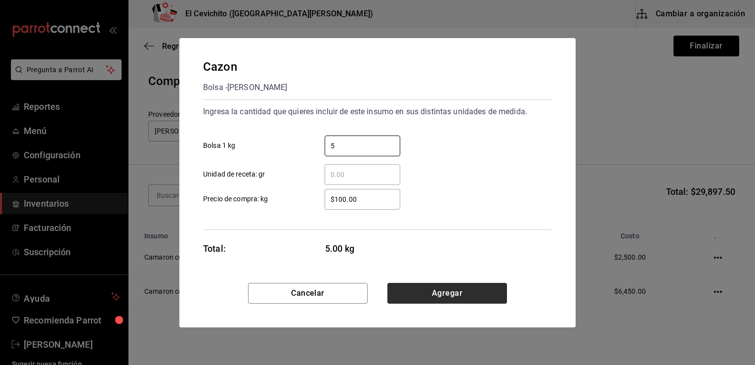
type input "5"
click at [427, 293] on button "Agregar" at bounding box center [447, 293] width 120 height 21
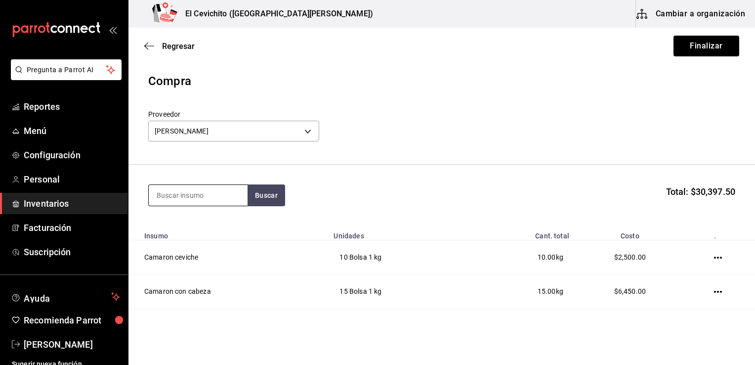
click at [212, 196] on input at bounding box center [198, 195] width 99 height 21
type input "camar"
click at [270, 189] on button "Buscar" at bounding box center [267, 195] width 38 height 22
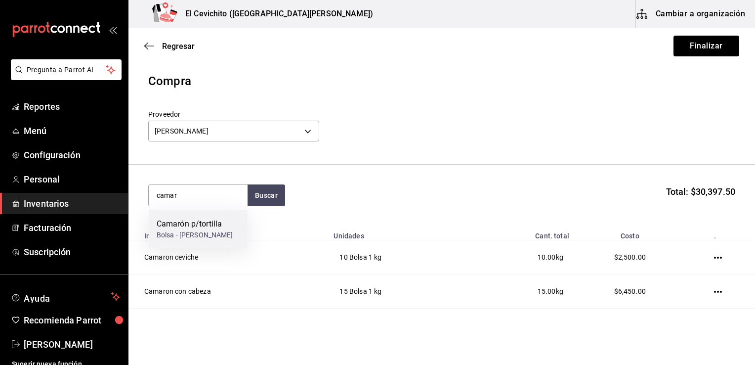
click at [190, 225] on div "Camarón p/tortilla" at bounding box center [195, 224] width 77 height 12
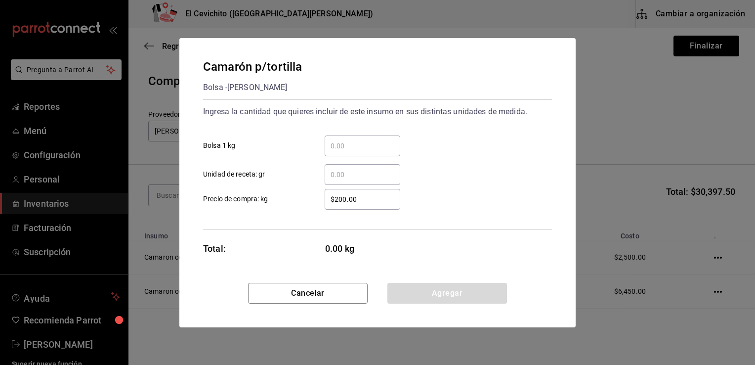
click at [346, 143] on input "​ Bolsa 1 kg" at bounding box center [363, 146] width 76 height 12
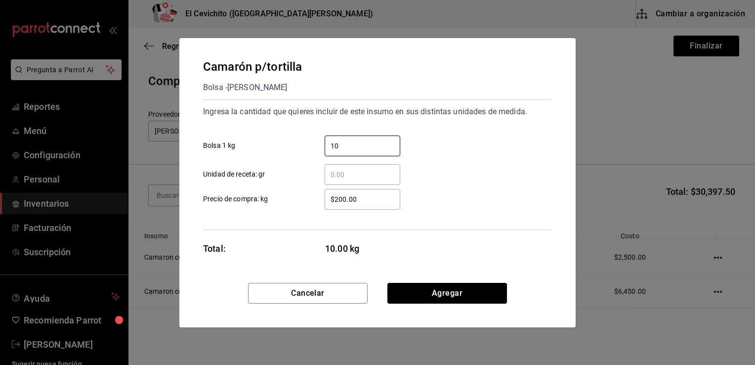
type input "10"
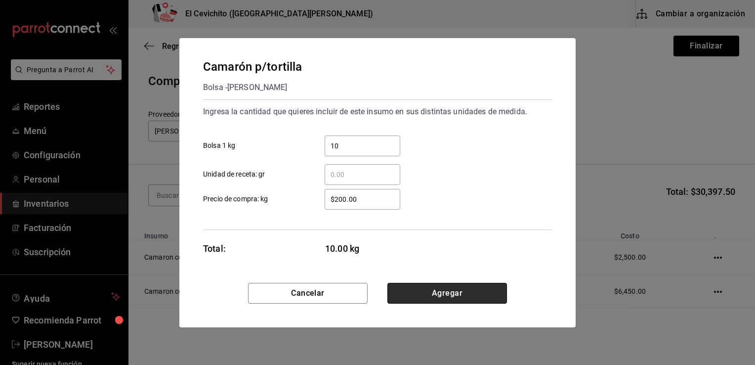
click at [415, 293] on button "Agregar" at bounding box center [447, 293] width 120 height 21
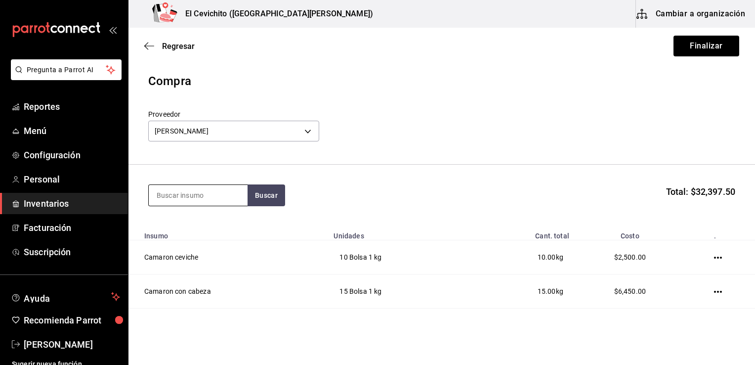
click at [203, 203] on input at bounding box center [198, 195] width 99 height 21
click at [198, 199] on input at bounding box center [198, 195] width 99 height 21
type input "limon"
click at [265, 188] on button "Buscar" at bounding box center [267, 195] width 38 height 22
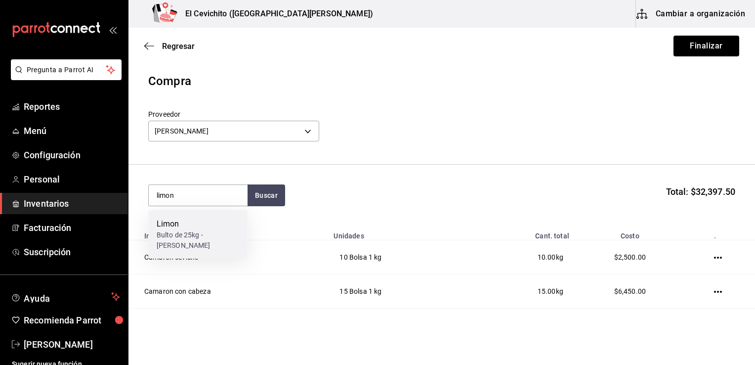
click at [157, 228] on div "Limon" at bounding box center [198, 224] width 83 height 12
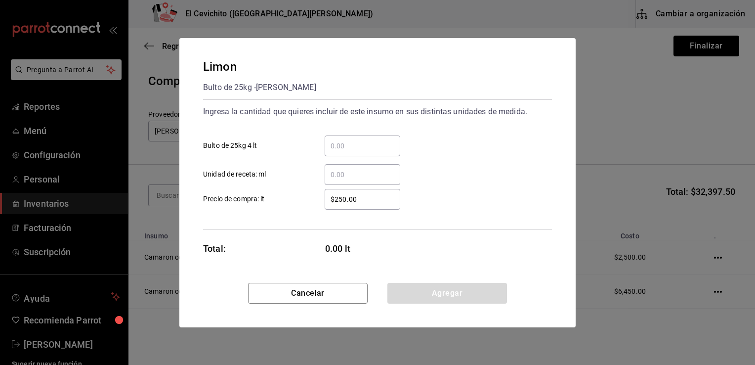
click at [357, 143] on input "​ Bulto de 25kg 4 lt" at bounding box center [363, 146] width 76 height 12
click at [334, 166] on div "​" at bounding box center [363, 174] width 76 height 21
click at [334, 168] on input "​ Unidad de receta: ml" at bounding box center [363, 174] width 76 height 12
click at [348, 141] on input "​ Bulto de 25kg 4 lt" at bounding box center [363, 146] width 76 height 12
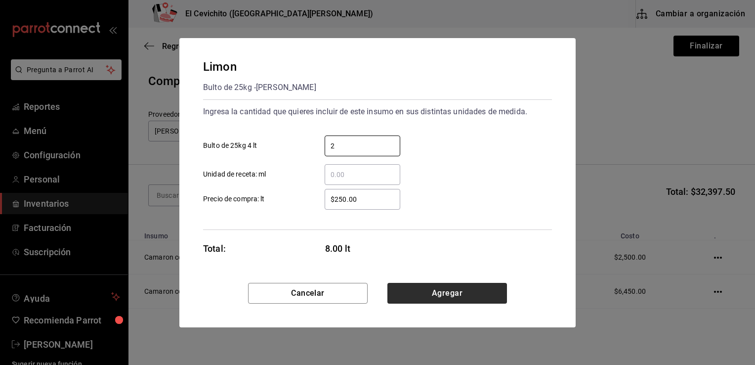
type input "2"
click at [414, 299] on button "Agregar" at bounding box center [447, 293] width 120 height 21
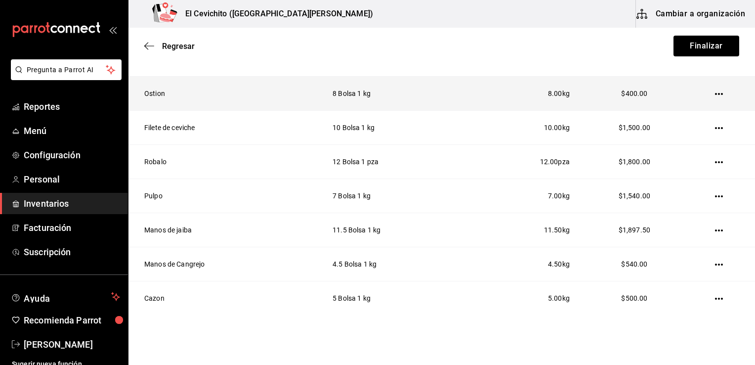
scroll to position [373, 0]
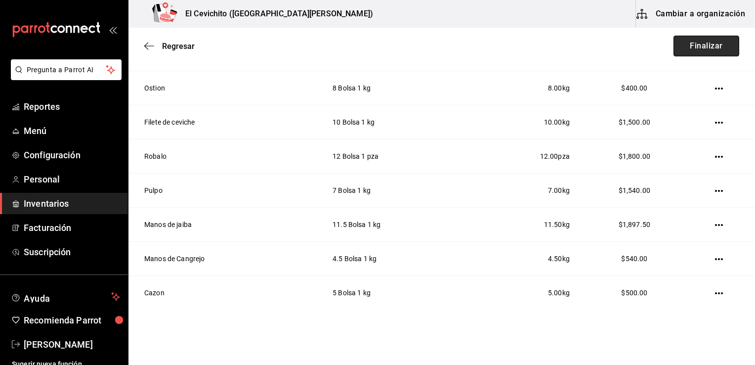
click at [688, 48] on button "Finalizar" at bounding box center [706, 46] width 66 height 21
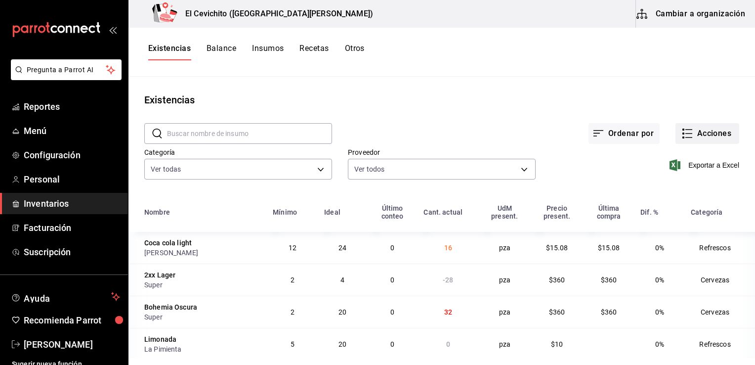
click at [700, 131] on button "Acciones" at bounding box center [707, 133] width 64 height 21
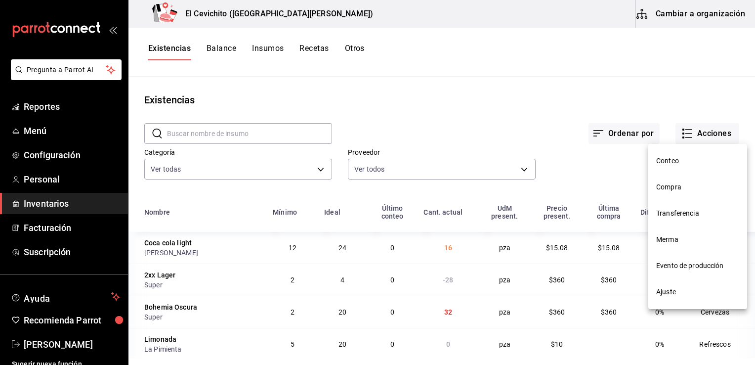
click at [693, 190] on span "Compra" at bounding box center [697, 187] width 83 height 10
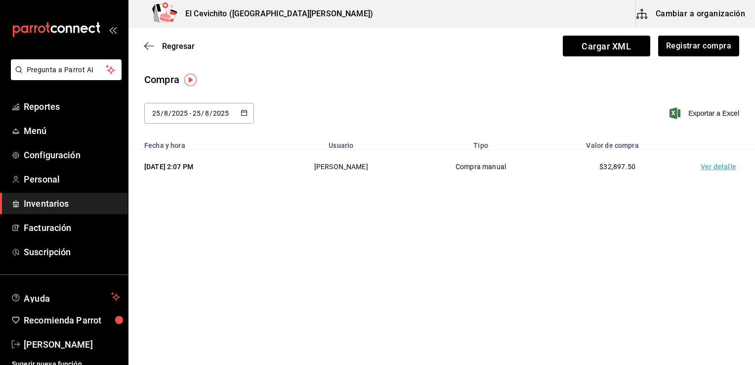
click at [245, 110] on icon "button" at bounding box center [244, 112] width 7 height 7
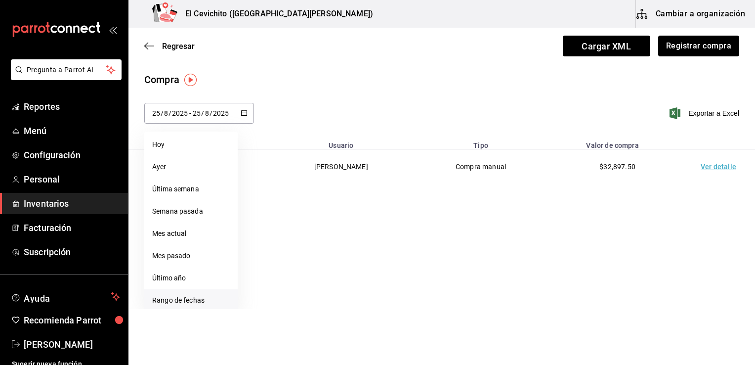
click at [195, 299] on li "Rango de fechas" at bounding box center [190, 300] width 93 height 22
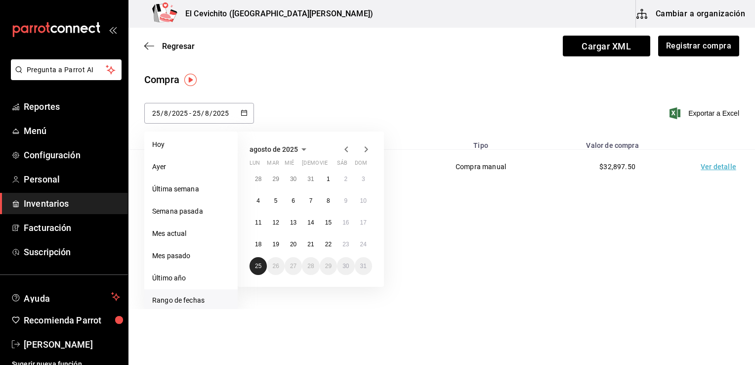
click at [257, 262] on abbr "25" at bounding box center [258, 265] width 6 height 7
click at [257, 271] on button "25" at bounding box center [257, 266] width 17 height 18
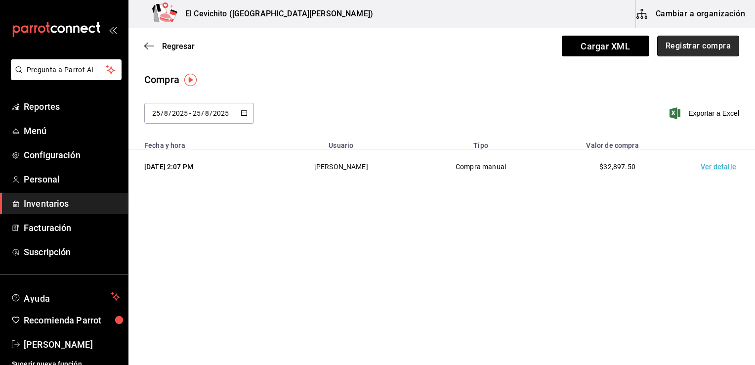
click at [682, 46] on button "Registrar compra" at bounding box center [698, 46] width 82 height 21
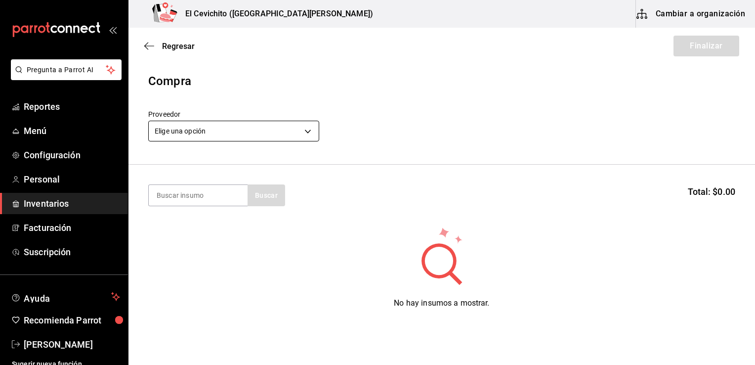
click at [309, 129] on body "Pregunta a Parrot AI Reportes Menú Configuración Personal Inventarios Facturaci…" at bounding box center [377, 154] width 755 height 309
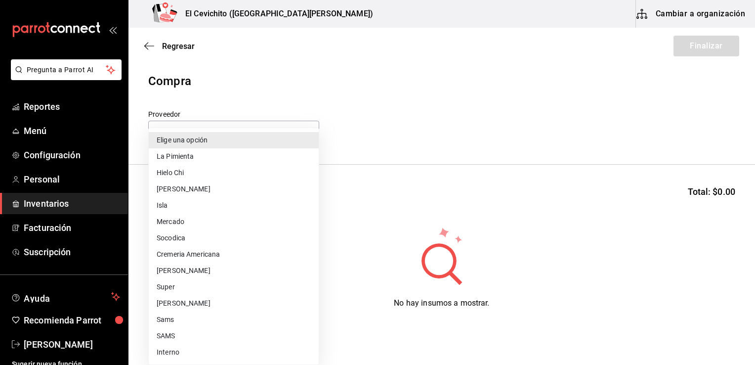
click at [209, 271] on li "[PERSON_NAME]" at bounding box center [234, 270] width 170 height 16
type input "17f5fea7-65cf-4606-9fac-9278ae7ae19a"
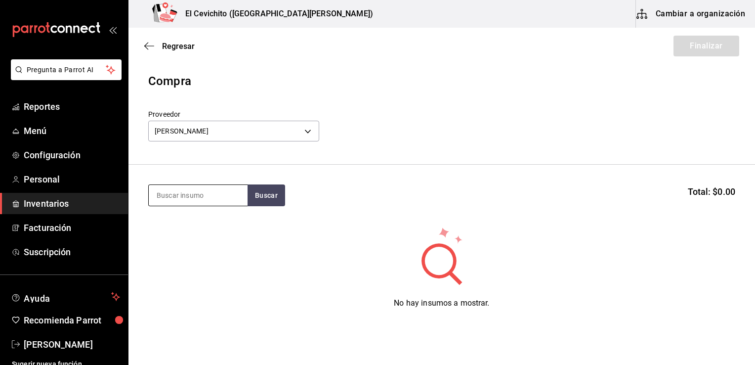
click at [223, 193] on input at bounding box center [198, 195] width 99 height 21
click at [220, 196] on input at bounding box center [198, 195] width 99 height 21
click at [181, 202] on input at bounding box center [198, 195] width 99 height 21
type input "camaron"
click at [260, 200] on button "Buscar" at bounding box center [267, 195] width 38 height 22
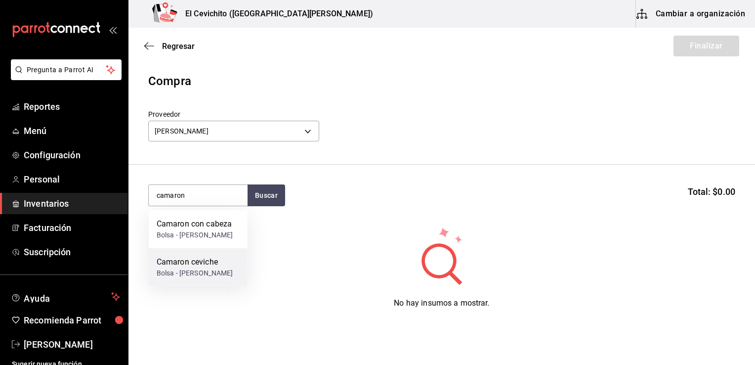
click at [207, 268] on div "Camaron ceviche" at bounding box center [195, 262] width 77 height 12
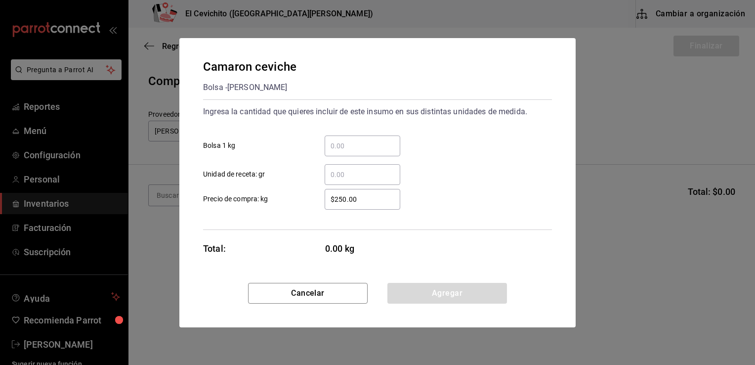
click at [340, 145] on input "​ Bolsa 1 kg" at bounding box center [363, 146] width 76 height 12
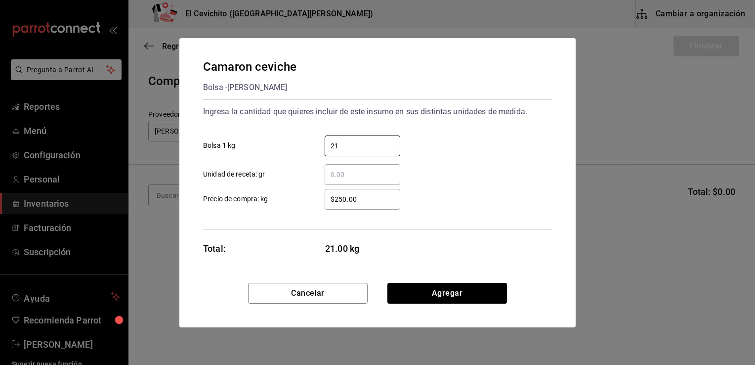
type input "21"
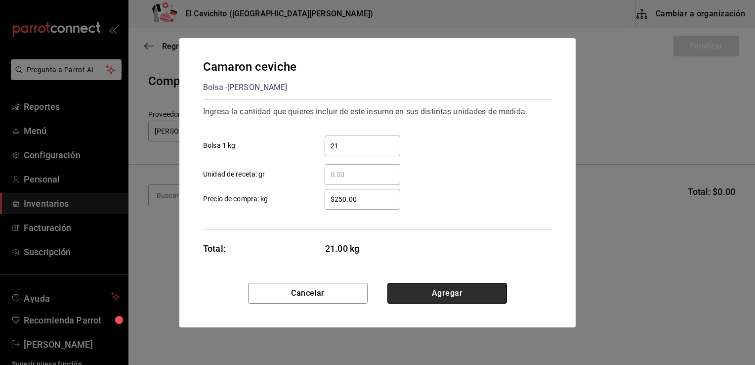
click at [414, 289] on button "Agregar" at bounding box center [447, 293] width 120 height 21
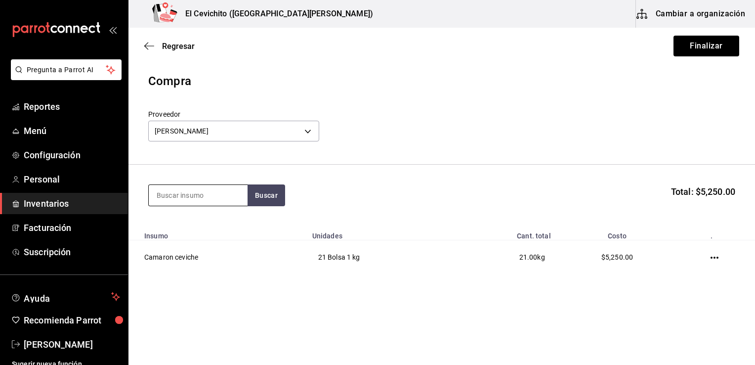
click at [224, 197] on input at bounding box center [198, 195] width 99 height 21
click at [187, 206] on div at bounding box center [197, 195] width 99 height 22
type input "mar"
click at [523, 101] on icon "progress bar" at bounding box center [525, 99] width 8 height 8
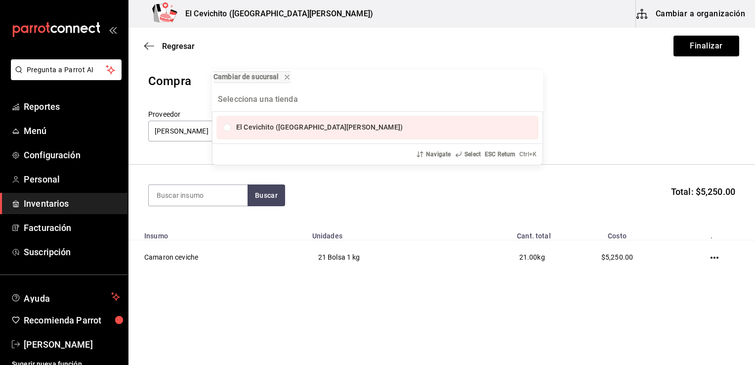
click at [394, 41] on div "Cambiar de sucursal El Cevichito ([GEOGRAPHIC_DATA][PERSON_NAME]) Navigate Sele…" at bounding box center [377, 182] width 755 height 365
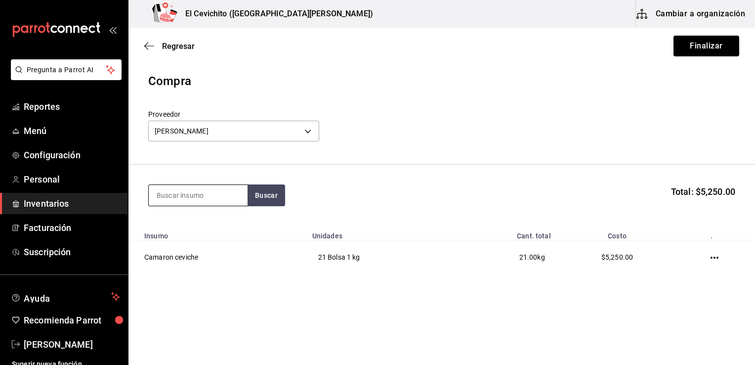
click at [180, 201] on input at bounding box center [198, 195] width 99 height 21
type input "camaro"
click at [266, 196] on button "Buscar" at bounding box center [267, 195] width 38 height 22
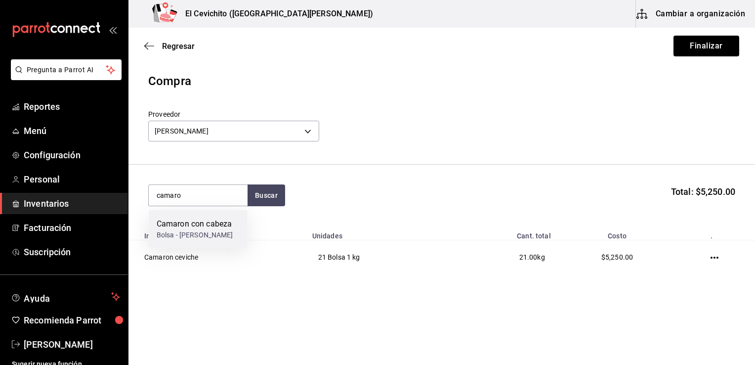
click at [198, 230] on div "Bolsa - [PERSON_NAME]" at bounding box center [195, 235] width 77 height 10
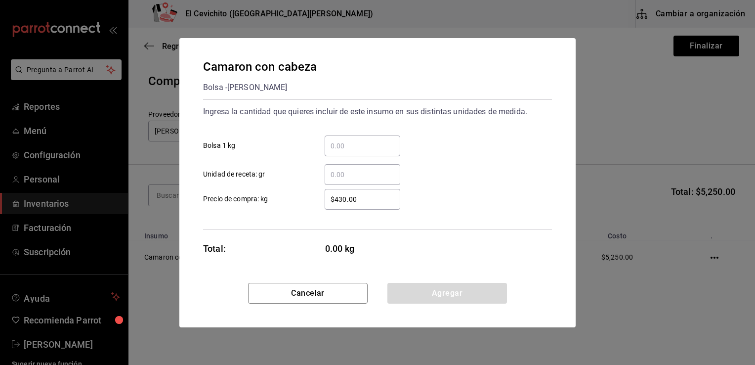
click at [338, 151] on input "​ Bolsa 1 kg" at bounding box center [363, 146] width 76 height 12
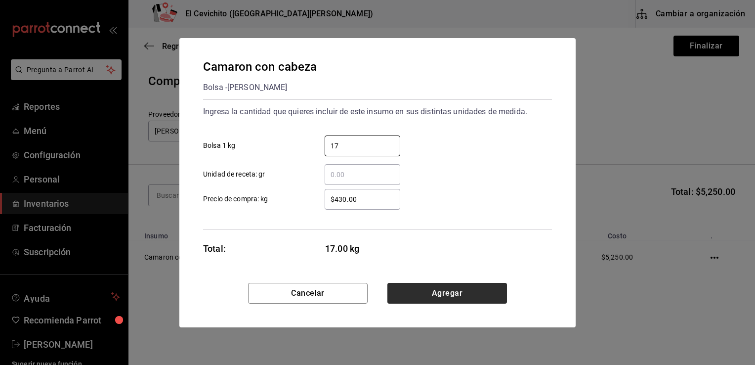
type input "17"
click at [407, 295] on button "Agregar" at bounding box center [447, 293] width 120 height 21
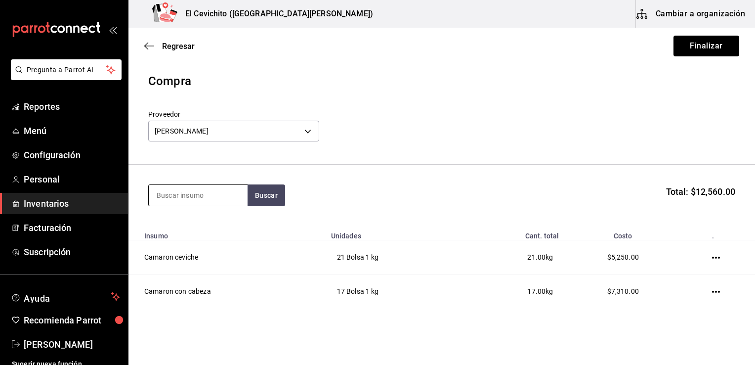
click at [172, 193] on input at bounding box center [198, 195] width 99 height 21
click at [251, 196] on button "Buscar" at bounding box center [267, 195] width 38 height 22
type input "cama"
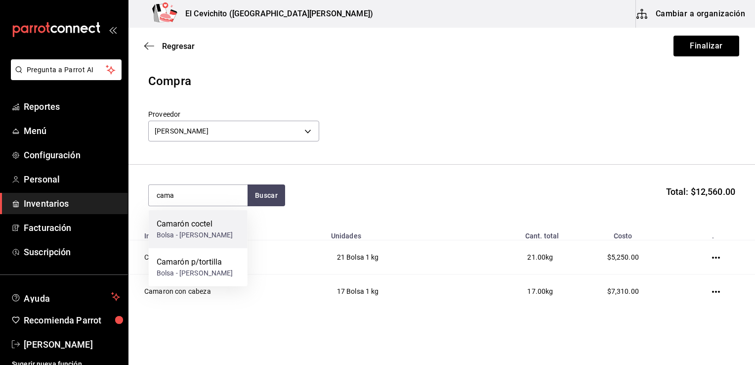
click at [194, 229] on div "Camarón coctel" at bounding box center [195, 224] width 77 height 12
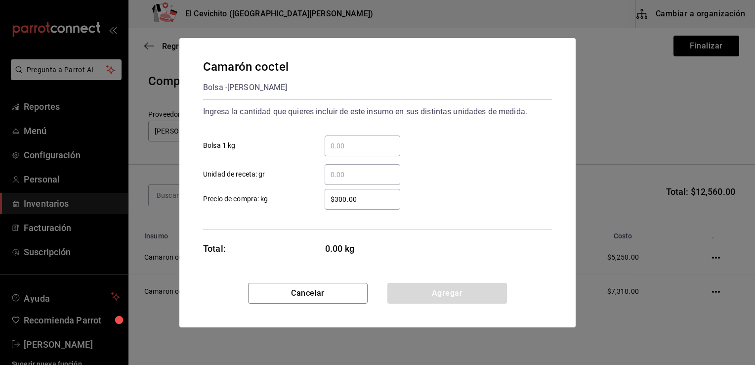
click at [330, 146] on input "​ Bolsa 1 kg" at bounding box center [363, 146] width 76 height 12
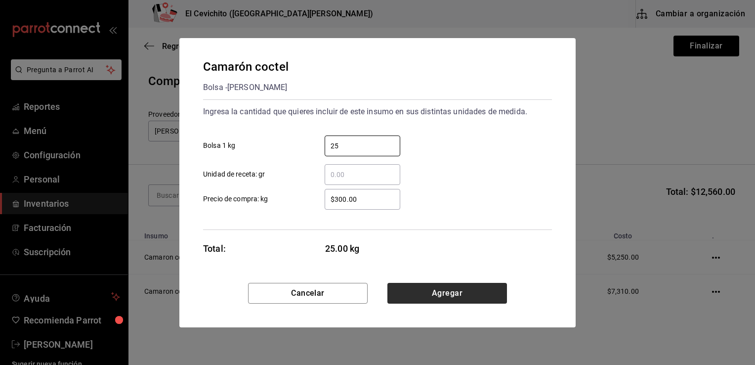
type input "25"
click at [406, 290] on button "Agregar" at bounding box center [447, 293] width 120 height 21
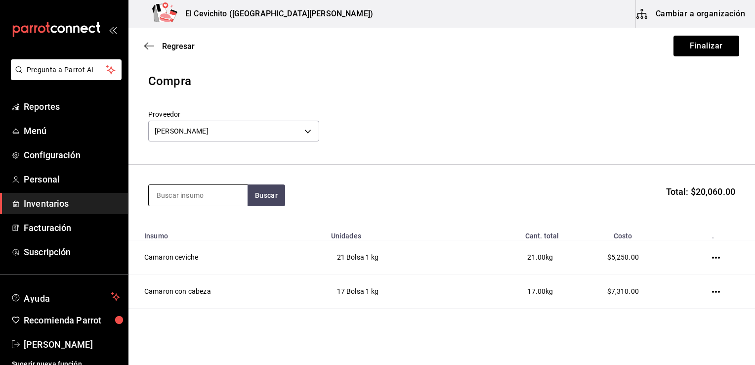
click at [232, 197] on input at bounding box center [198, 195] width 99 height 21
type input "mojarra"
click at [269, 194] on button "Buscar" at bounding box center [267, 195] width 38 height 22
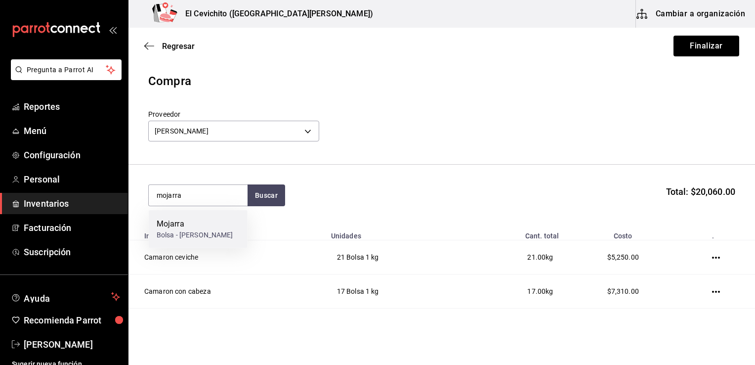
click at [198, 225] on div "Mojarra" at bounding box center [195, 224] width 77 height 12
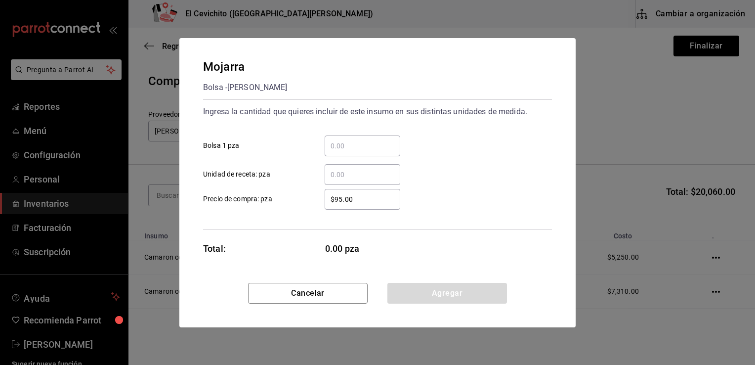
click at [342, 151] on div "​" at bounding box center [363, 145] width 76 height 21
click at [342, 151] on input "​ Bolsa 1 pza" at bounding box center [363, 146] width 76 height 12
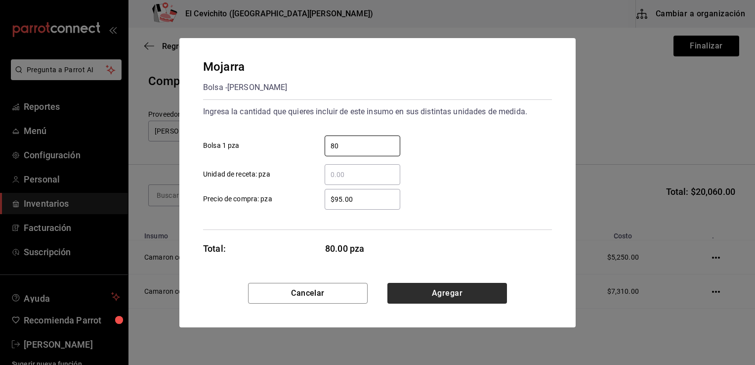
type input "80"
click at [411, 297] on button "Agregar" at bounding box center [447, 293] width 120 height 21
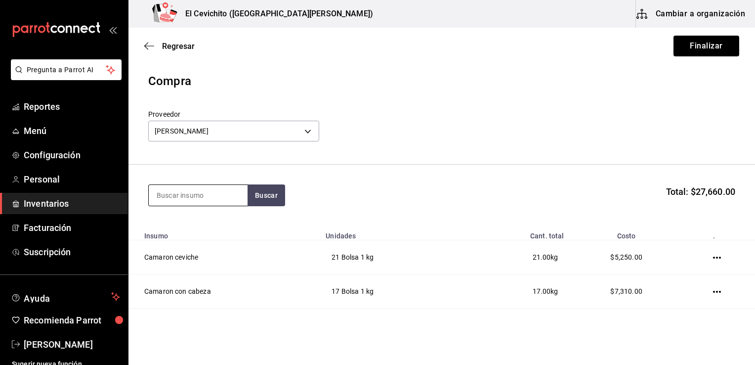
click at [223, 190] on input at bounding box center [198, 195] width 99 height 21
type input "j"
click at [270, 201] on button "Buscar" at bounding box center [267, 195] width 38 height 22
type input "Jaiba"
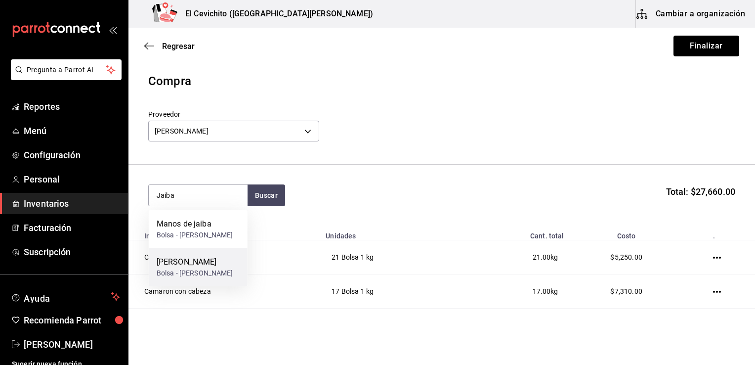
click at [187, 278] on div "Bolsa - [PERSON_NAME]" at bounding box center [195, 273] width 77 height 10
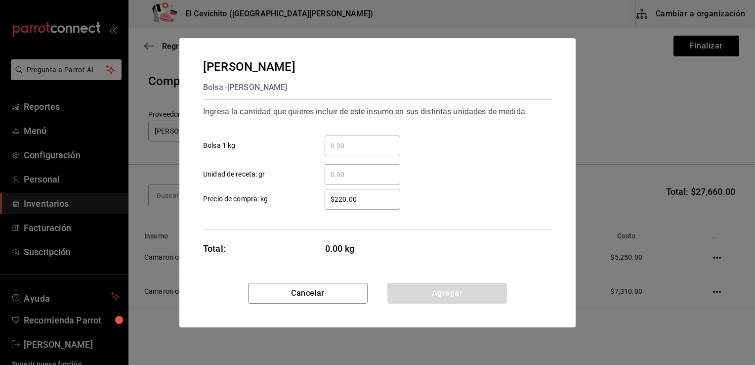
click at [334, 149] on input "​ Bolsa 1 kg" at bounding box center [363, 146] width 76 height 12
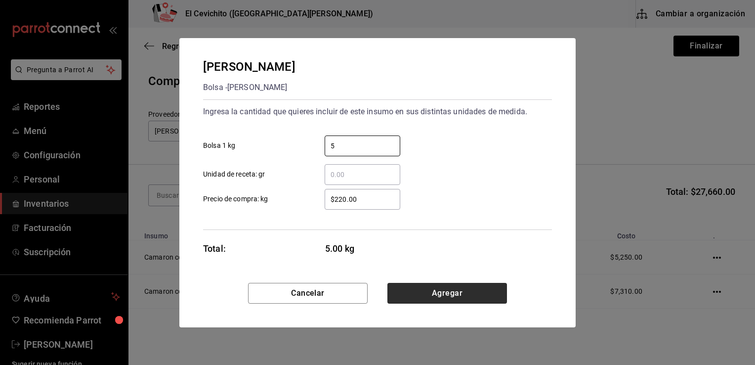
type input "5"
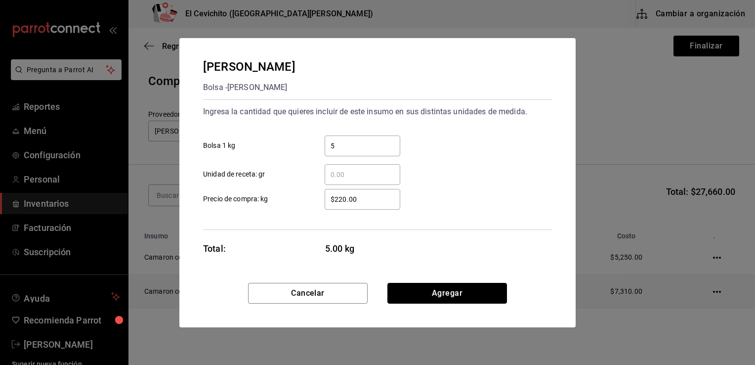
click at [404, 294] on button "Agregar" at bounding box center [447, 293] width 120 height 21
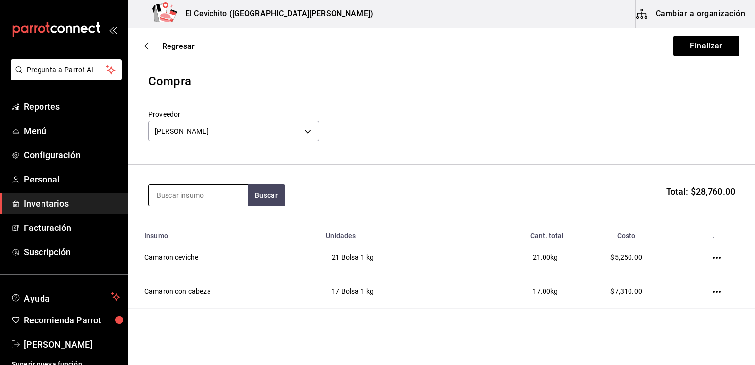
click at [166, 197] on input at bounding box center [198, 195] width 99 height 21
type input "filete"
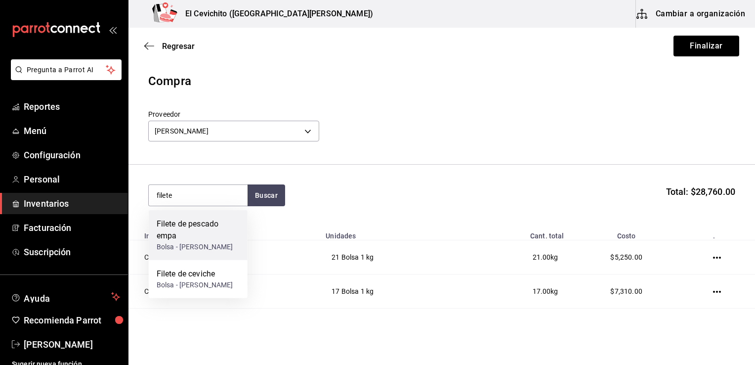
click at [184, 236] on div "Filete de pescado empa" at bounding box center [198, 230] width 83 height 24
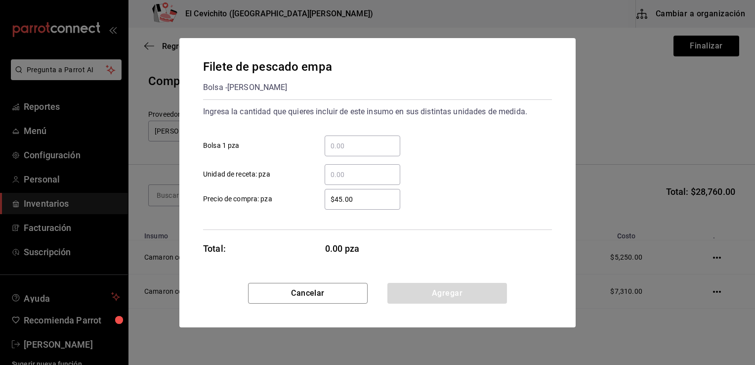
click at [349, 143] on input "​ Bolsa 1 pza" at bounding box center [363, 146] width 76 height 12
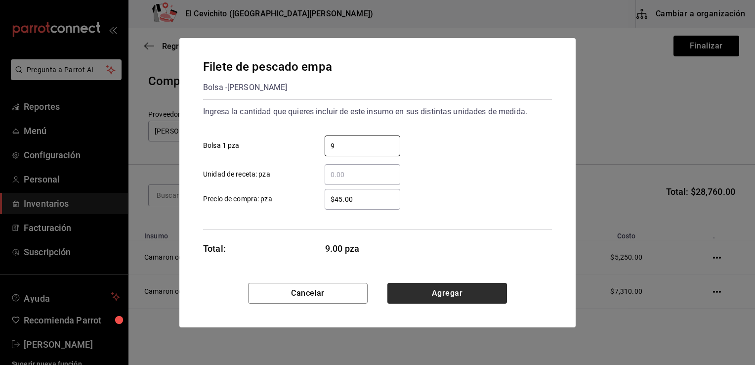
type input "9"
click at [418, 290] on button "Agregar" at bounding box center [447, 293] width 120 height 21
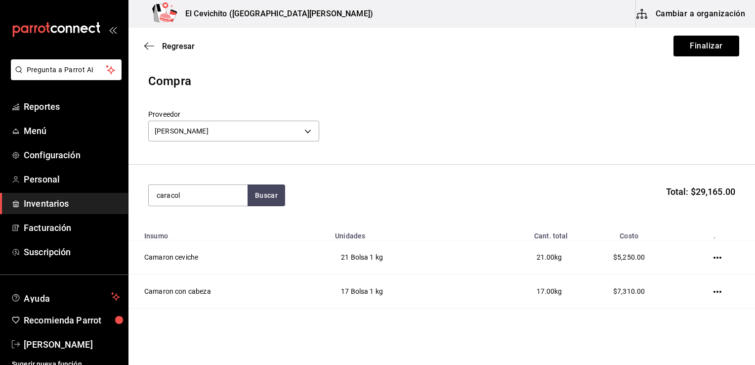
type input "caracol"
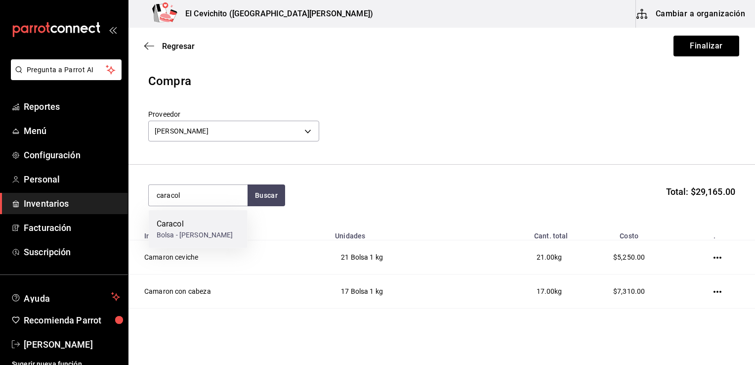
click at [168, 228] on div "Caracol" at bounding box center [195, 224] width 77 height 12
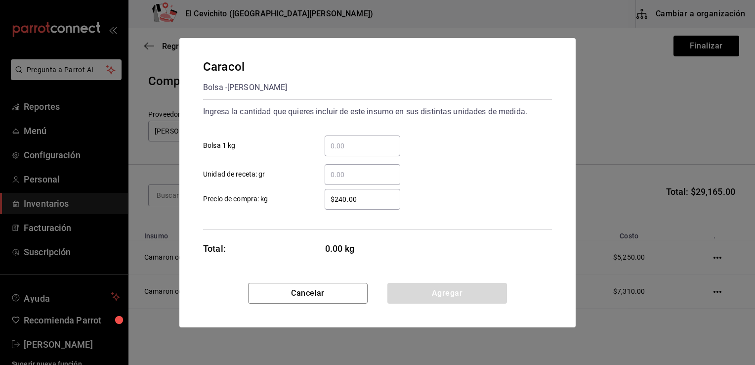
click at [348, 145] on input "​ Bolsa 1 kg" at bounding box center [363, 146] width 76 height 12
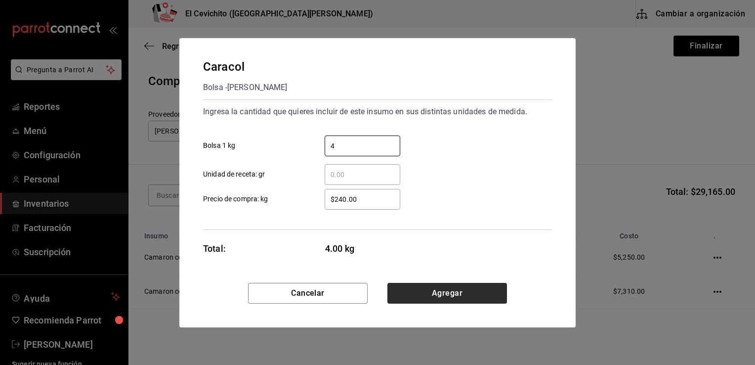
type input "4"
click at [401, 292] on button "Agregar" at bounding box center [447, 293] width 120 height 21
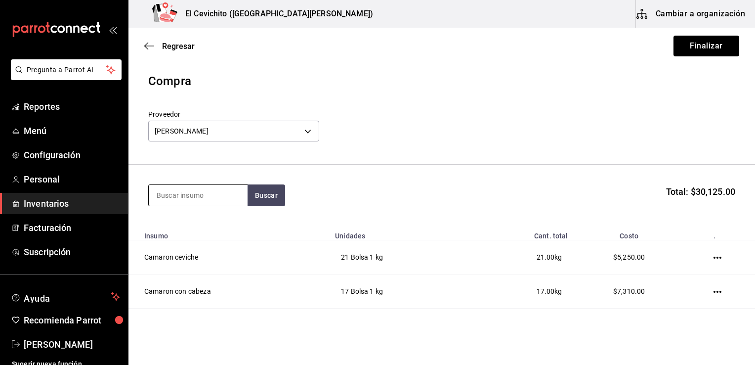
click at [199, 194] on input at bounding box center [198, 195] width 99 height 21
click at [227, 195] on input at bounding box center [198, 195] width 99 height 21
type input "ostion"
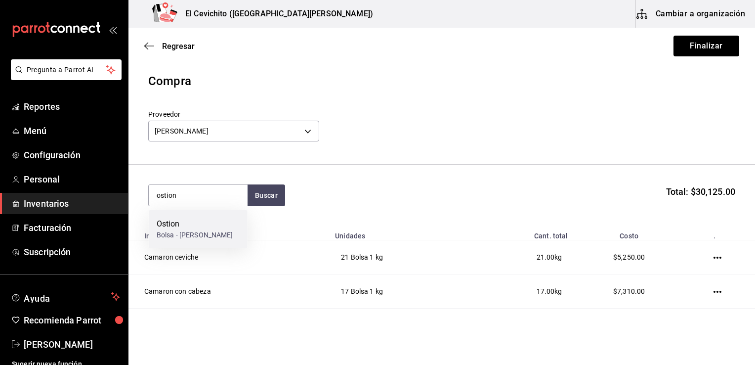
click at [194, 220] on div "Ostion" at bounding box center [195, 224] width 77 height 12
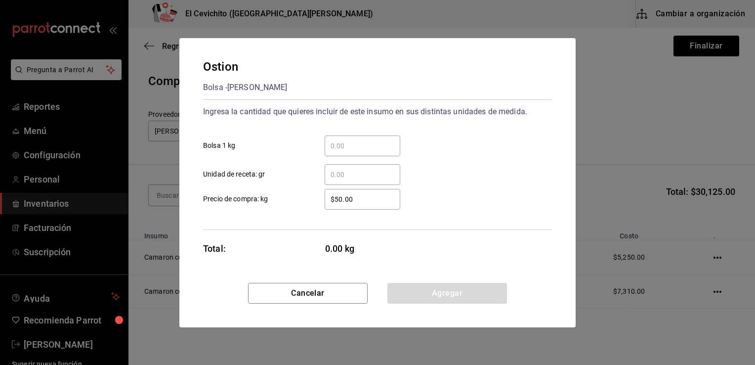
click at [334, 149] on input "​ Bolsa 1 kg" at bounding box center [363, 146] width 76 height 12
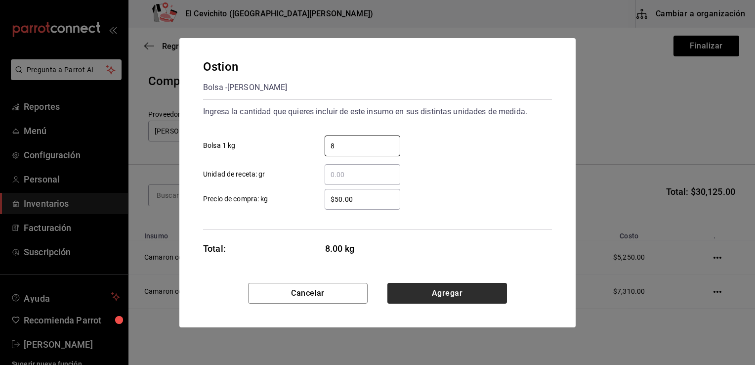
type input "8"
click at [409, 295] on button "Agregar" at bounding box center [447, 293] width 120 height 21
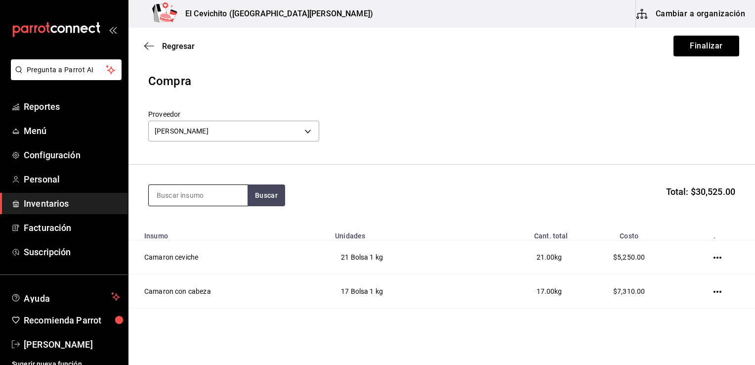
click at [218, 192] on input at bounding box center [198, 195] width 99 height 21
type input "filete"
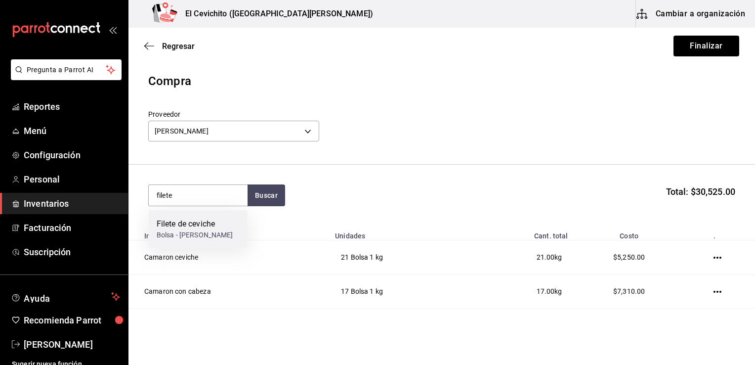
click at [193, 228] on div "Filete de ceviche" at bounding box center [195, 224] width 77 height 12
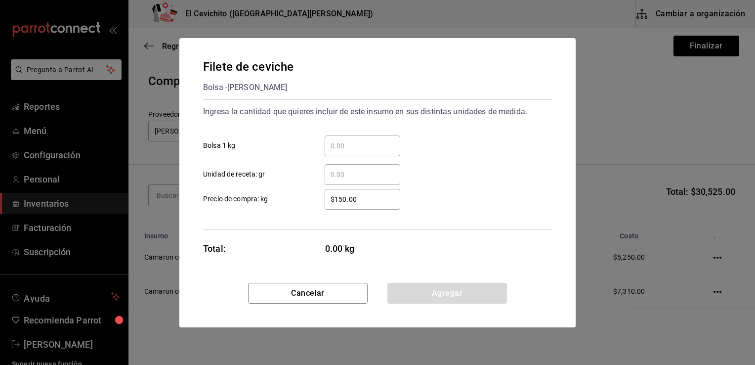
click at [336, 141] on input "​ Bolsa 1 kg" at bounding box center [363, 146] width 76 height 12
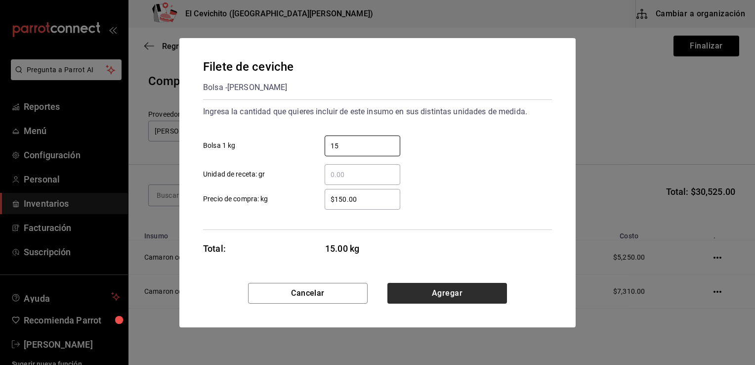
type input "15"
click at [415, 301] on button "Agregar" at bounding box center [447, 293] width 120 height 21
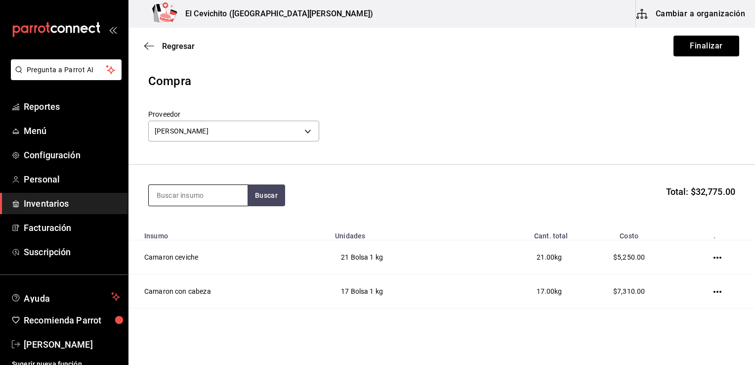
click at [159, 194] on input at bounding box center [198, 195] width 99 height 21
type input "robalo"
click at [269, 203] on button "Buscar" at bounding box center [267, 195] width 38 height 22
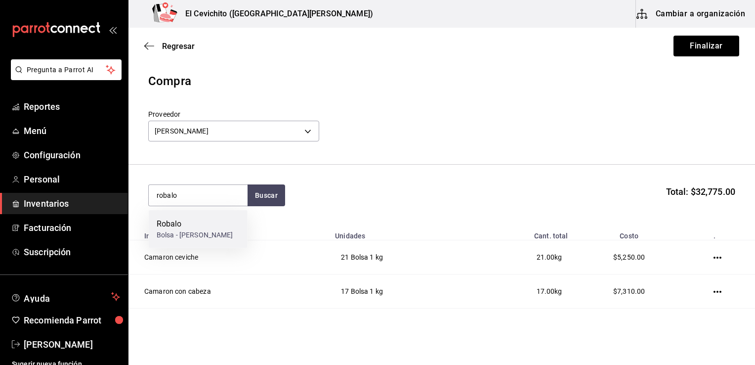
click at [196, 220] on div "Robalo" at bounding box center [195, 224] width 77 height 12
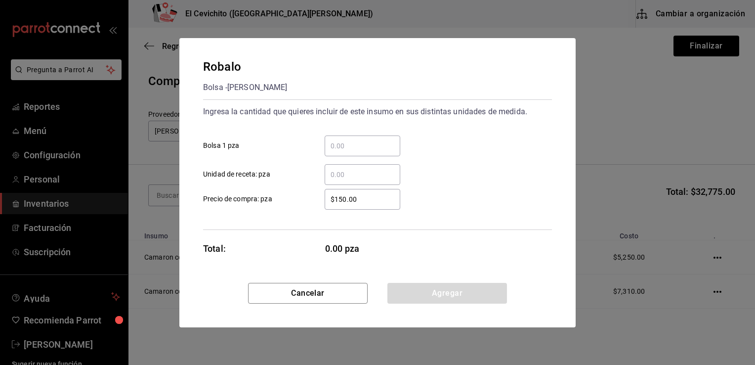
click at [361, 149] on input "​ Bolsa 1 pza" at bounding box center [363, 146] width 76 height 12
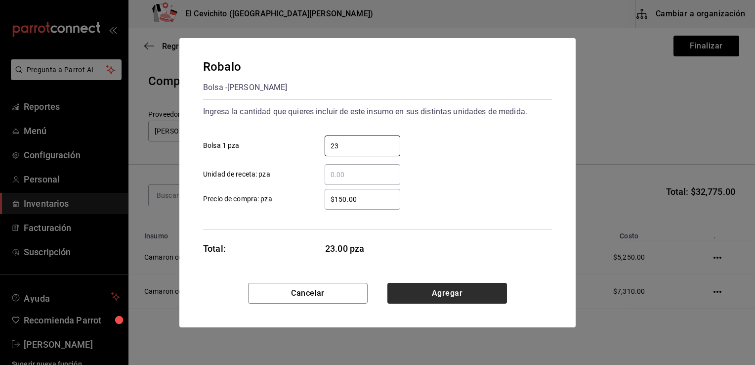
type input "23"
click at [410, 296] on button "Agregar" at bounding box center [447, 293] width 120 height 21
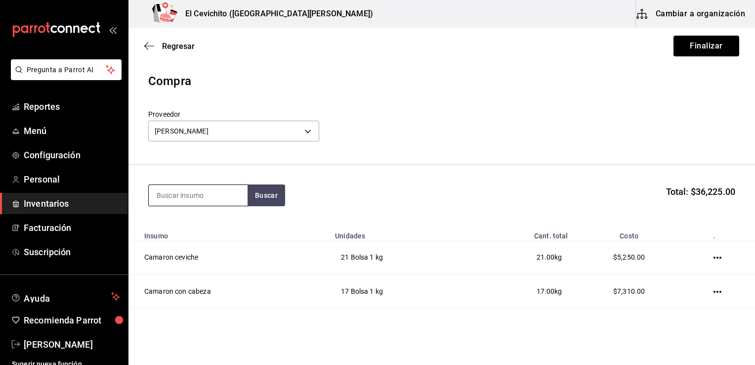
click at [227, 201] on input at bounding box center [198, 195] width 99 height 21
type input "pulpo"
click at [255, 199] on button "Buscar" at bounding box center [267, 195] width 38 height 22
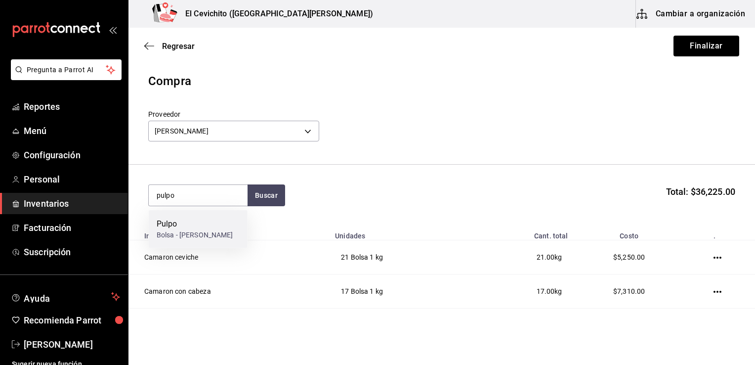
click at [194, 219] on div "Pulpo" at bounding box center [195, 224] width 77 height 12
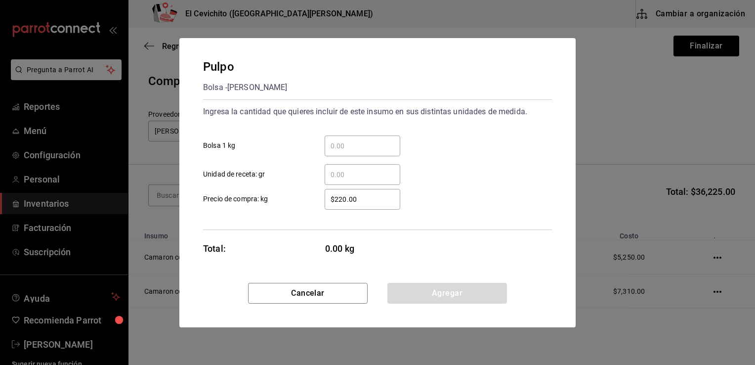
click at [329, 147] on input "​ Bolsa 1 kg" at bounding box center [363, 146] width 76 height 12
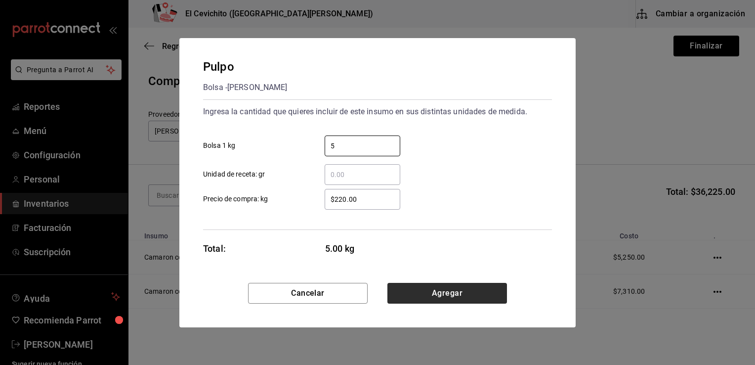
type input "5"
click at [443, 296] on button "Agregar" at bounding box center [447, 293] width 120 height 21
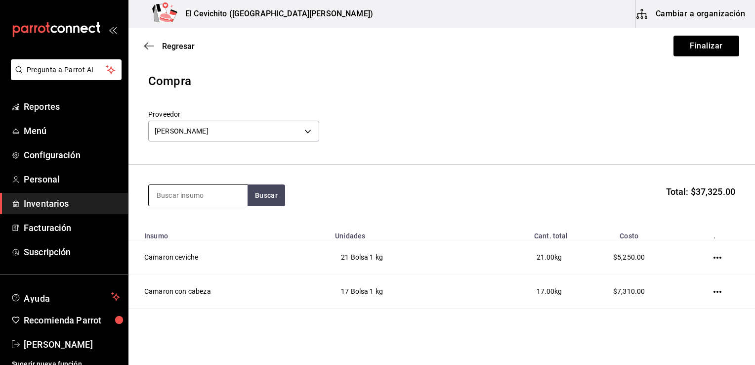
click at [207, 199] on input at bounding box center [198, 195] width 99 height 21
type input "manos"
click at [271, 191] on button "Buscar" at bounding box center [267, 195] width 38 height 22
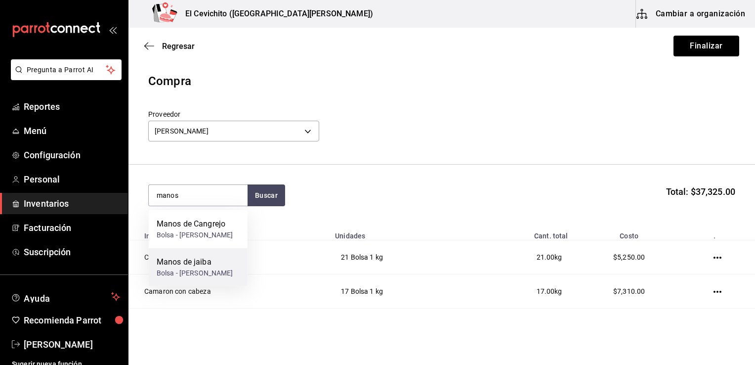
click at [183, 268] on div "Manos de jaiba" at bounding box center [195, 262] width 77 height 12
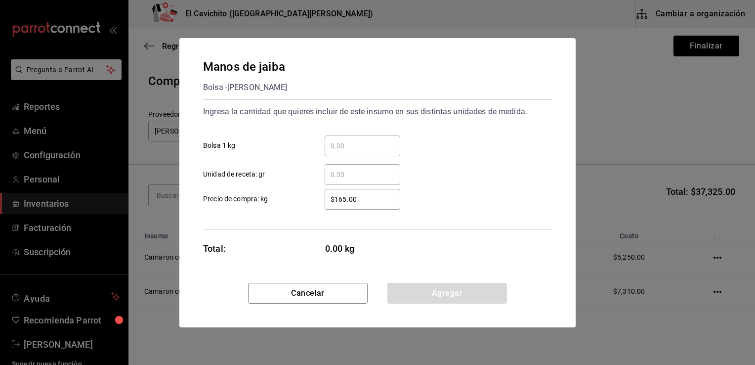
click at [332, 149] on input "​ Bolsa 1 kg" at bounding box center [363, 146] width 76 height 12
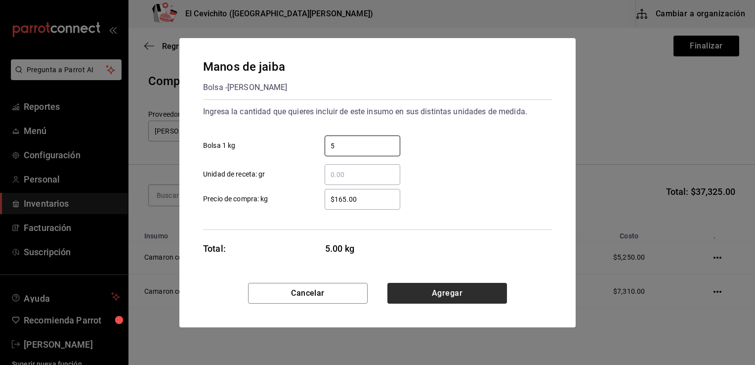
type input "5"
click at [415, 289] on button "Agregar" at bounding box center [447, 293] width 120 height 21
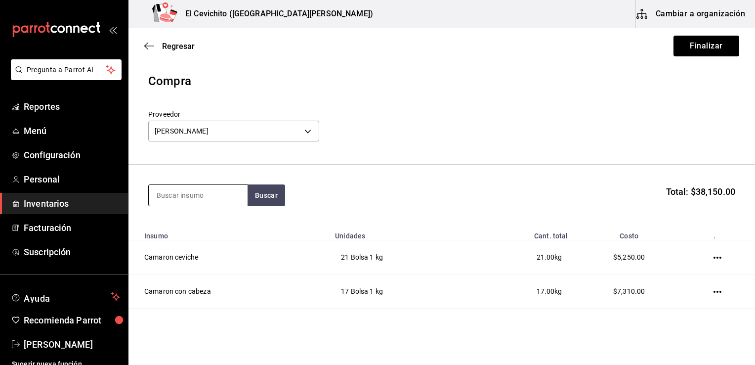
click at [203, 196] on input at bounding box center [198, 195] width 99 height 21
click at [194, 200] on input at bounding box center [198, 195] width 99 height 21
type input "cazon"
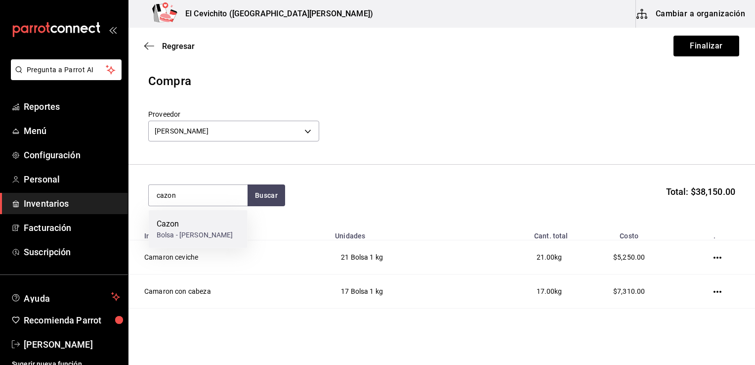
click at [180, 224] on div "Cazon" at bounding box center [195, 224] width 77 height 12
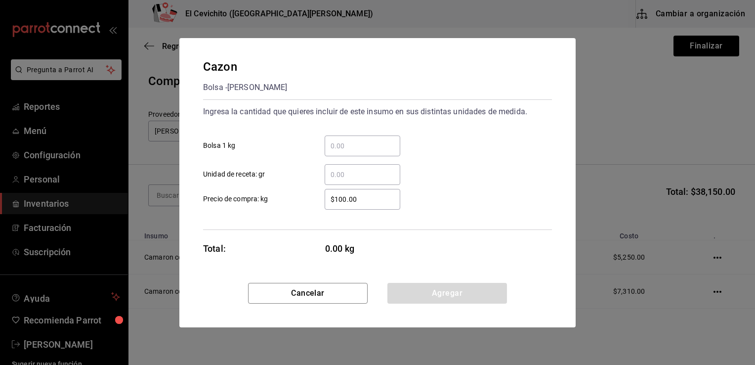
click at [375, 145] on input "​ Bolsa 1 kg" at bounding box center [363, 146] width 76 height 12
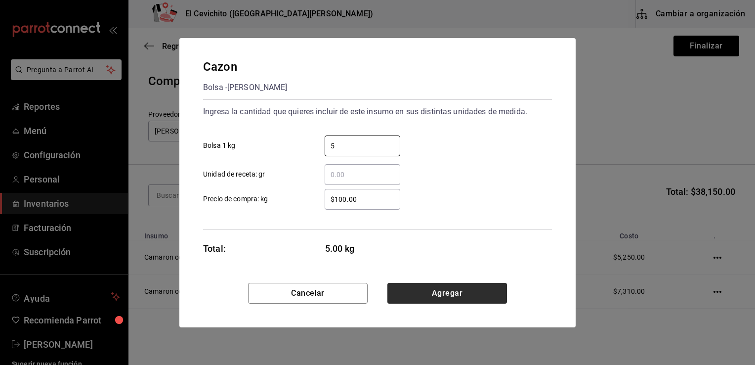
type input "5"
click at [427, 295] on button "Agregar" at bounding box center [447, 293] width 120 height 21
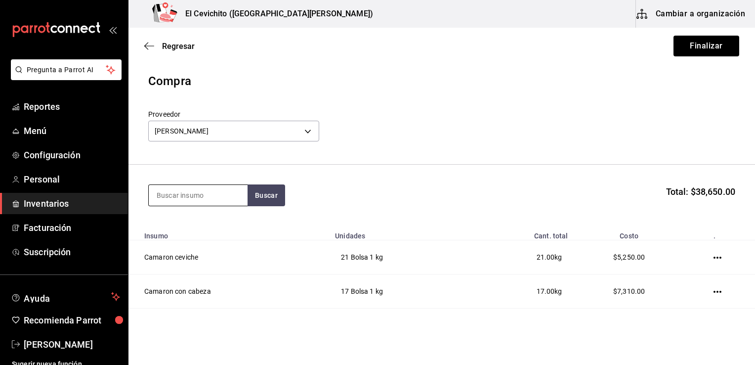
click at [221, 187] on input at bounding box center [198, 195] width 99 height 21
click at [179, 198] on input at bounding box center [198, 195] width 99 height 21
click at [259, 200] on button "Buscar" at bounding box center [267, 195] width 38 height 22
click at [221, 192] on input "camaron" at bounding box center [198, 195] width 99 height 21
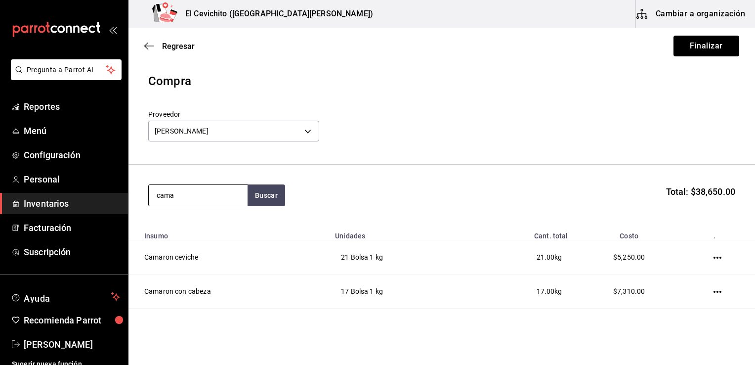
click at [231, 198] on input "cama" at bounding box center [198, 195] width 99 height 21
type input "cama"
click at [210, 227] on div "Camarón p/tortilla" at bounding box center [195, 224] width 77 height 12
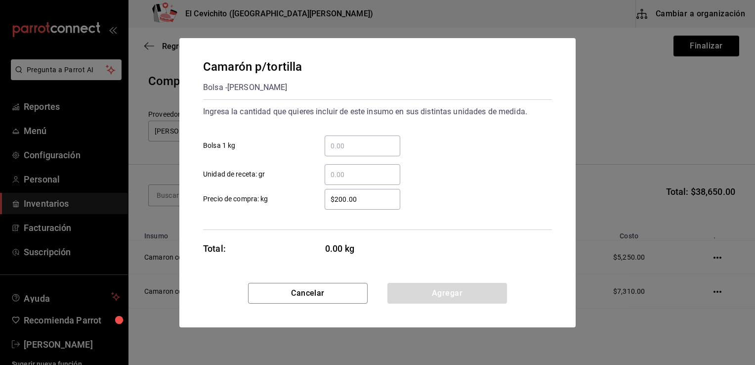
click at [374, 141] on input "​ Bolsa 1 kg" at bounding box center [363, 146] width 76 height 12
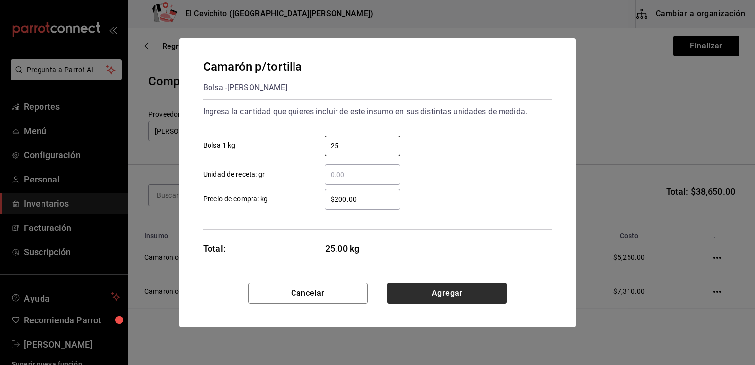
type input "25"
click at [429, 297] on button "Agregar" at bounding box center [447, 293] width 120 height 21
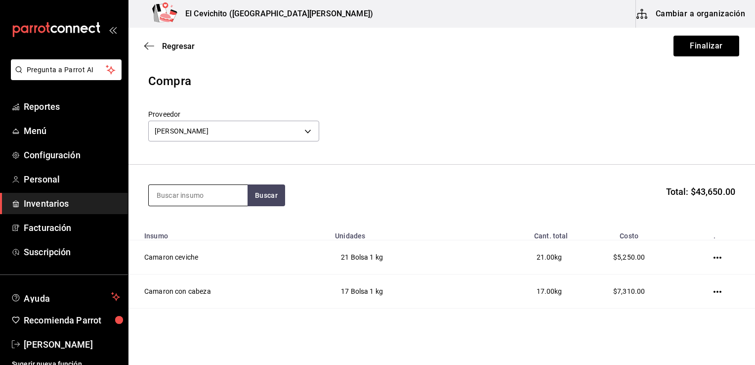
click at [210, 192] on input at bounding box center [198, 195] width 99 height 21
click at [188, 206] on div at bounding box center [197, 195] width 99 height 22
click at [202, 199] on input at bounding box center [198, 195] width 99 height 21
type input "limon"
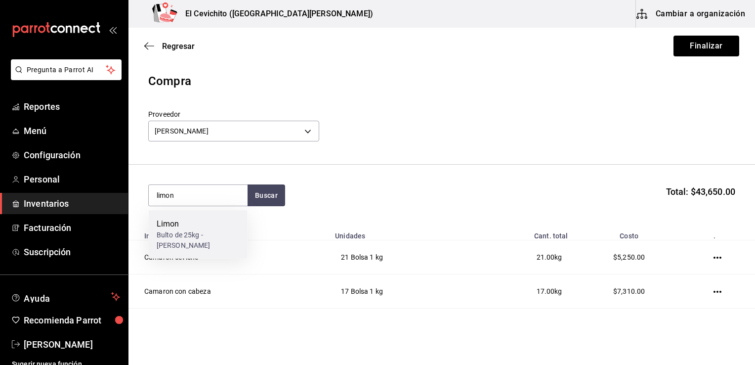
click at [183, 232] on div "Bulto de 25kg - [PERSON_NAME]" at bounding box center [198, 240] width 83 height 21
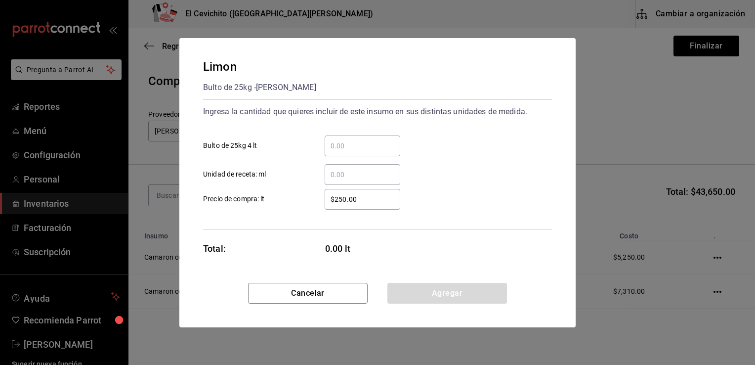
click at [357, 150] on input "​ Bulto de 25kg 4 lt" at bounding box center [363, 146] width 76 height 12
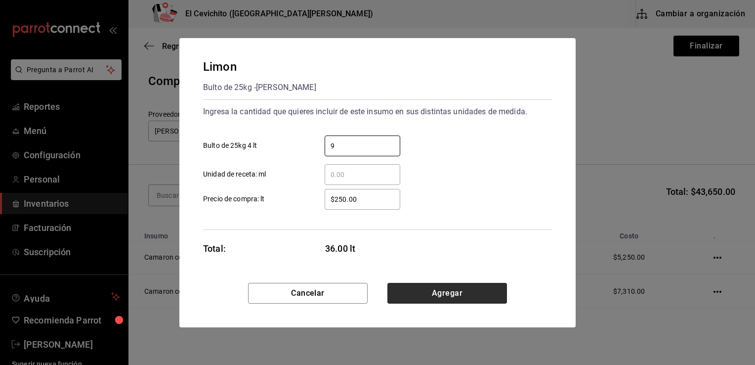
type input "9"
click at [439, 299] on button "Agregar" at bounding box center [447, 293] width 120 height 21
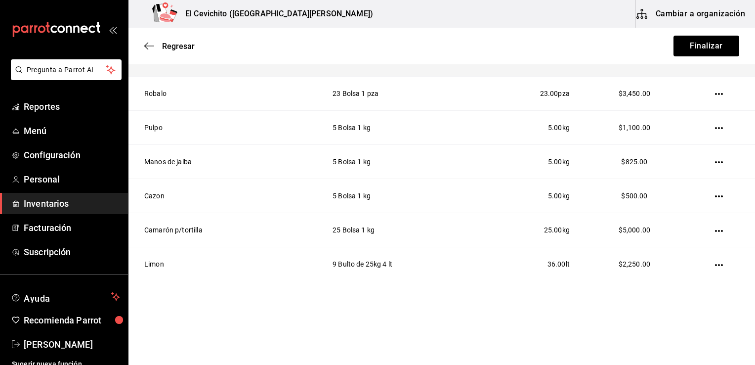
scroll to position [472, 0]
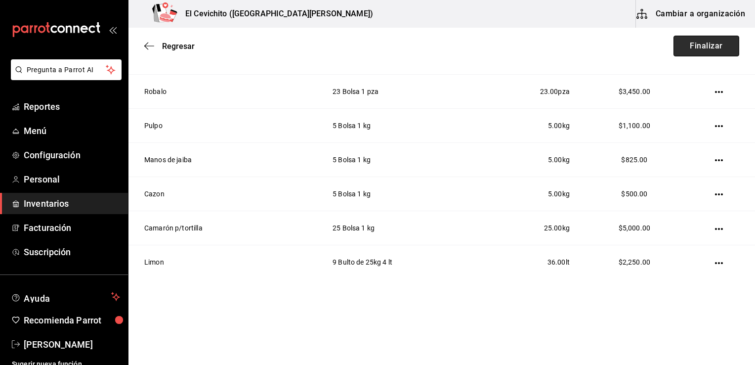
click at [699, 47] on button "Finalizar" at bounding box center [706, 46] width 66 height 21
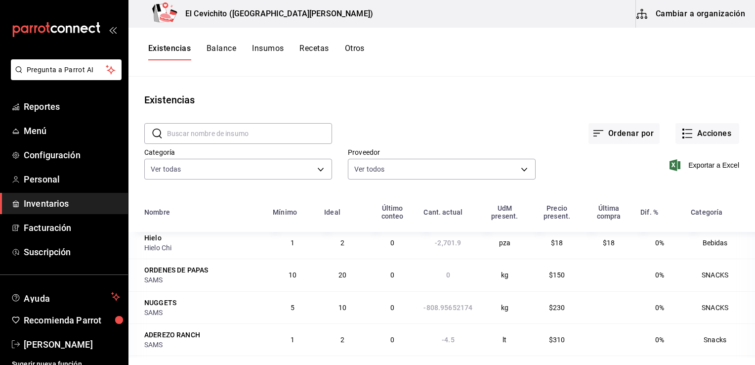
scroll to position [458, 0]
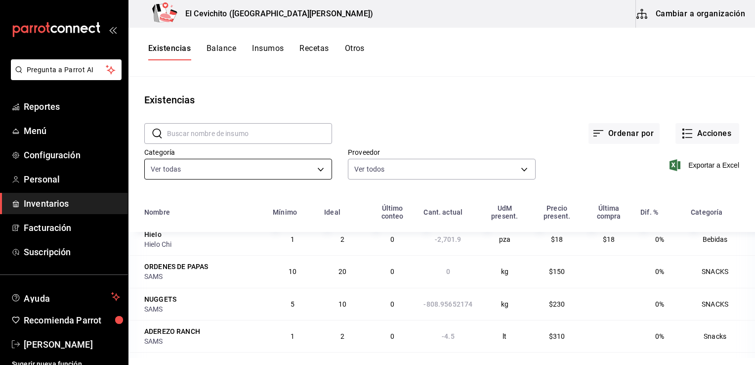
click at [161, 170] on body "Pregunta a Parrot AI Reportes Menú Configuración Personal Inventarios Facturaci…" at bounding box center [377, 179] width 755 height 358
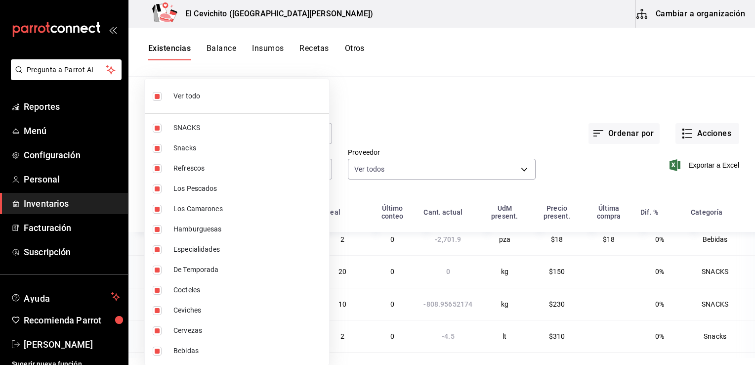
click at [159, 95] on input "checkbox" at bounding box center [157, 96] width 9 height 9
checkbox input "false"
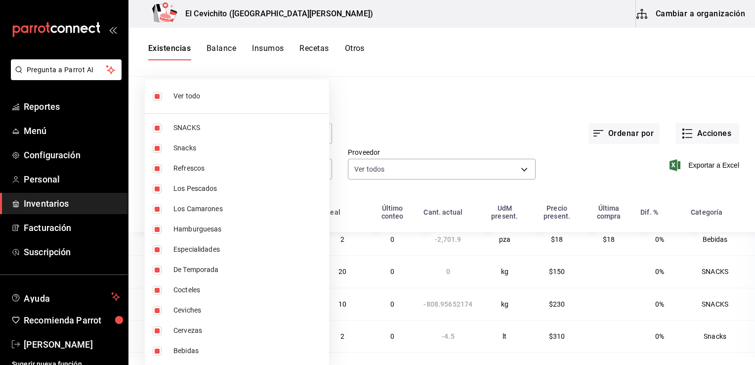
checkbox input "false"
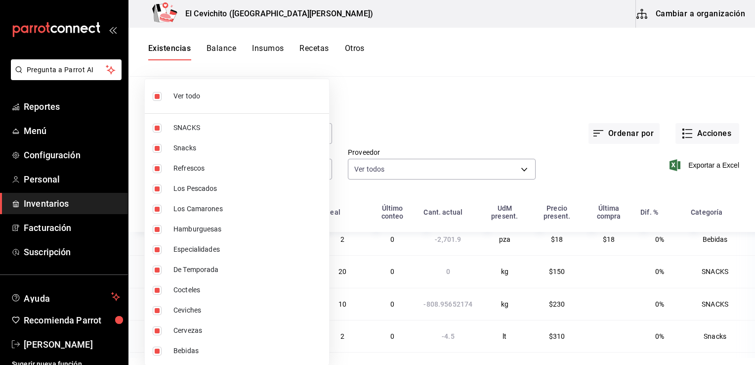
checkbox input "false"
click at [158, 190] on input "checkbox" at bounding box center [157, 188] width 9 height 9
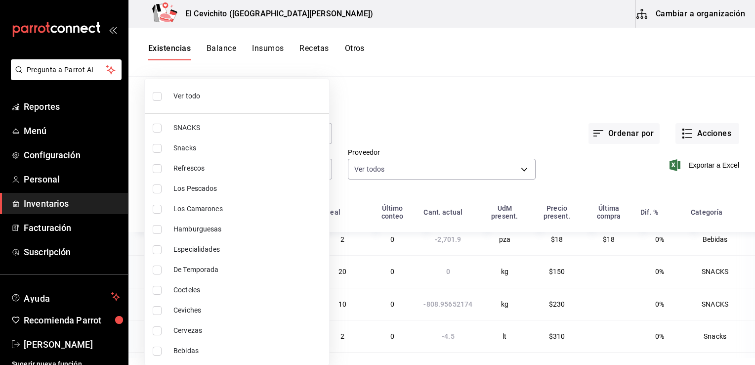
checkbox input "true"
type input "dc3147f5-8709-4613-8304-1b692c1afc66"
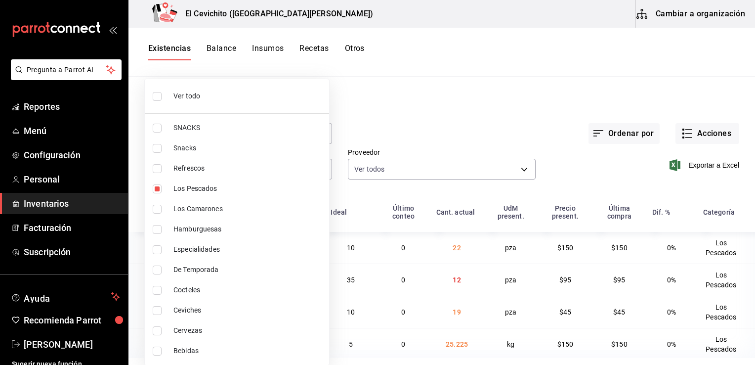
scroll to position [0, 0]
click at [158, 208] on input "checkbox" at bounding box center [157, 209] width 9 height 9
checkbox input "true"
type input "dc3147f5-8709-4613-8304-1b692c1afc66,66aa3420-0891-43a3-bda6-d6fe549ef2e7"
click at [156, 249] on input "checkbox" at bounding box center [157, 249] width 9 height 9
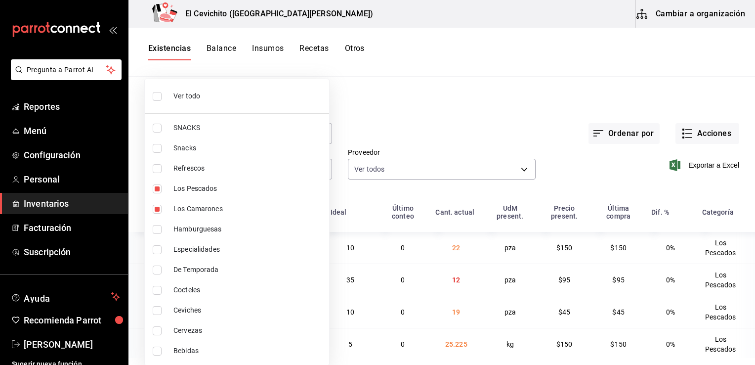
checkbox input "true"
type input "dc3147f5-8709-4613-8304-1b692c1afc66,66aa3420-0891-43a3-bda6-d6fe549ef2e7,37ff3…"
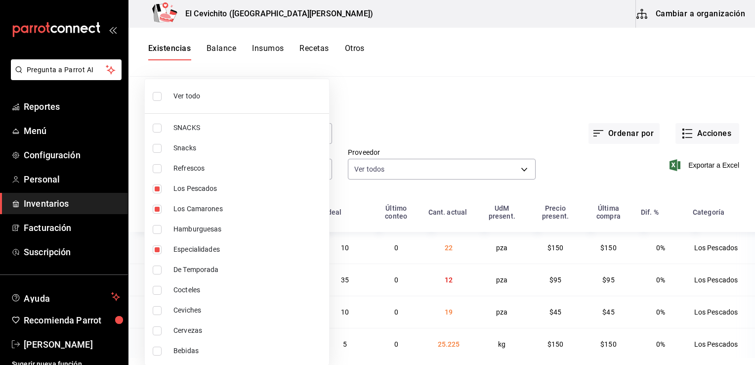
click at [158, 274] on input "checkbox" at bounding box center [157, 269] width 9 height 9
checkbox input "true"
type input "dc3147f5-8709-4613-8304-1b692c1afc66,66aa3420-0891-43a3-bda6-d6fe549ef2e7,37ff3…"
click at [155, 292] on input "checkbox" at bounding box center [157, 290] width 9 height 9
checkbox input "true"
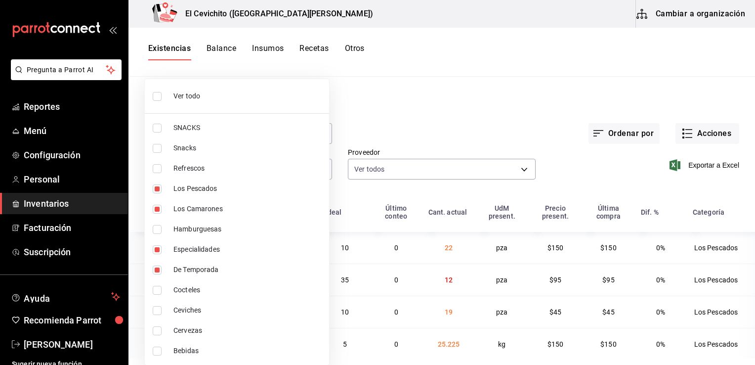
type input "dc3147f5-8709-4613-8304-1b692c1afc66,66aa3420-0891-43a3-bda6-d6fe549ef2e7,37ff3…"
click at [158, 309] on input "checkbox" at bounding box center [157, 310] width 9 height 9
checkbox input "true"
type input "dc3147f5-8709-4613-8304-1b692c1afc66,66aa3420-0891-43a3-bda6-d6fe549ef2e7,37ff3…"
click at [440, 104] on div at bounding box center [377, 182] width 755 height 365
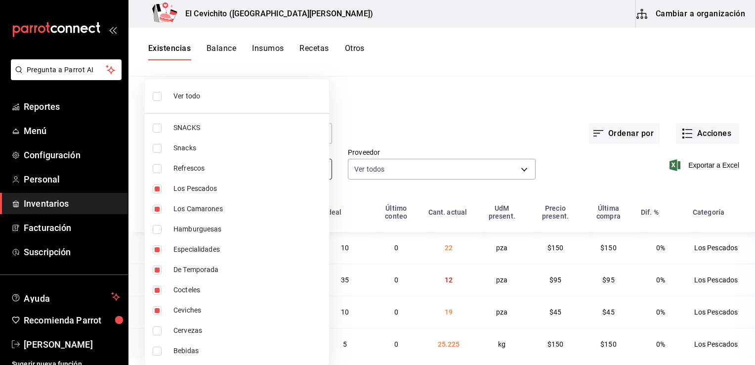
click at [316, 171] on body "Pregunta a Parrot AI Reportes Menú Configuración Personal Inventarios Facturaci…" at bounding box center [377, 179] width 755 height 358
click at [158, 190] on input "checkbox" at bounding box center [157, 188] width 9 height 9
checkbox input "false"
type input "66aa3420-0891-43a3-bda6-d6fe549ef2e7,37ff34a4-9fbb-406c-984c-5c1d6ee834a0,a304d…"
click at [158, 207] on input "checkbox" at bounding box center [157, 209] width 9 height 9
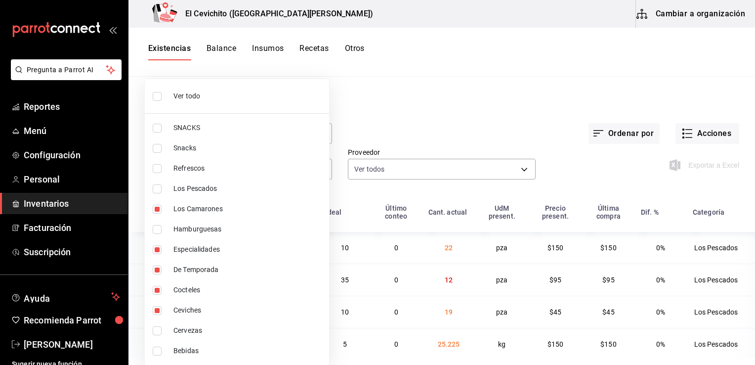
checkbox input "false"
type input "37ff34a4-9fbb-406c-984c-5c1d6ee834a0,a304d6ce-030e-4f3f-baaf-2ec708da39f2,5ad76…"
click at [159, 189] on input "checkbox" at bounding box center [157, 188] width 9 height 9
checkbox input "true"
type input "37ff34a4-9fbb-406c-984c-5c1d6ee834a0,a304d6ce-030e-4f3f-baaf-2ec708da39f2,5ad76…"
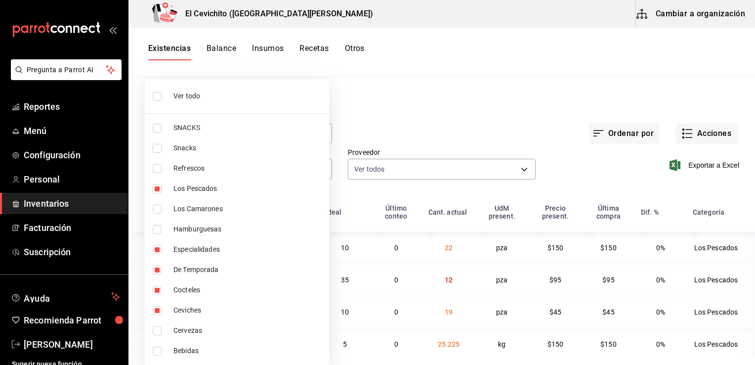
click at [158, 188] on input "checkbox" at bounding box center [157, 188] width 9 height 9
checkbox input "false"
type input "37ff34a4-9fbb-406c-984c-5c1d6ee834a0,a304d6ce-030e-4f3f-baaf-2ec708da39f2,5ad76…"
click at [158, 188] on input "checkbox" at bounding box center [157, 188] width 9 height 9
checkbox input "true"
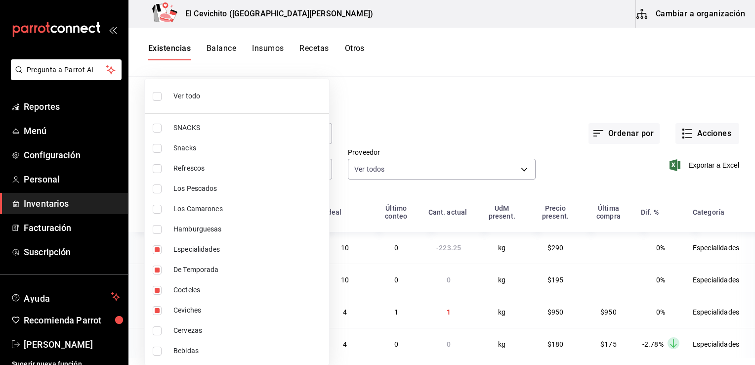
type input "37ff34a4-9fbb-406c-984c-5c1d6ee834a0,a304d6ce-030e-4f3f-baaf-2ec708da39f2,5ad76…"
click at [158, 210] on input "checkbox" at bounding box center [157, 209] width 9 height 9
checkbox input "true"
type input "37ff34a4-9fbb-406c-984c-5c1d6ee834a0,a304d6ce-030e-4f3f-baaf-2ec708da39f2,5ad76…"
click at [475, 93] on div at bounding box center [377, 182] width 755 height 365
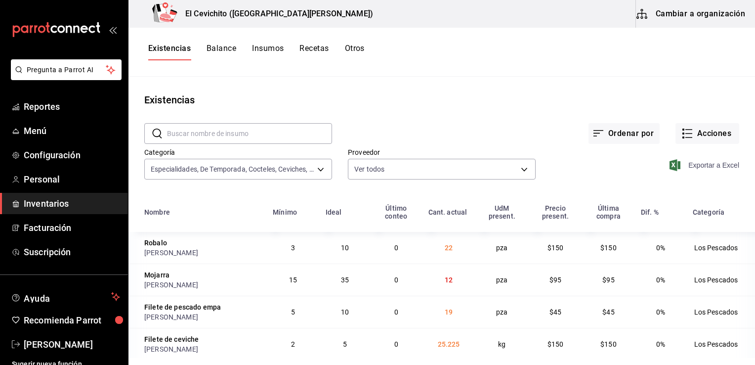
click at [696, 165] on span "Exportar a Excel" at bounding box center [705, 165] width 68 height 12
click at [622, 100] on div "Existencias" at bounding box center [441, 99] width 626 height 15
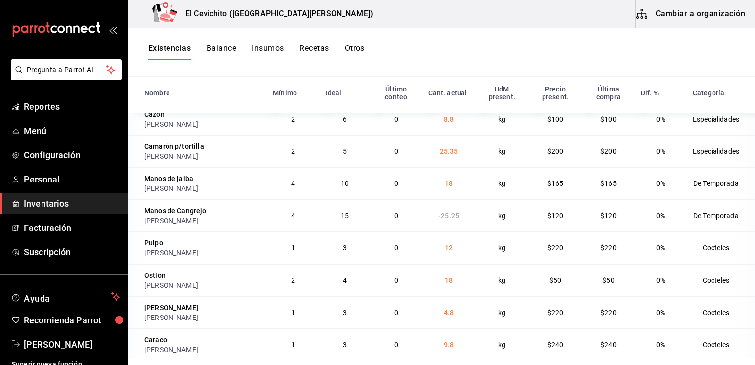
scroll to position [121, 0]
